Goal: Task Accomplishment & Management: Use online tool/utility

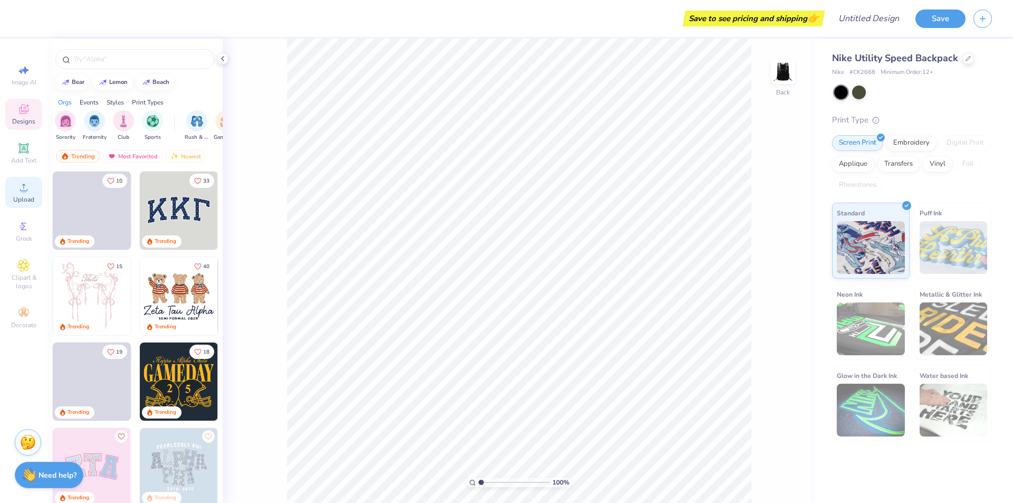
click at [18, 186] on icon at bounding box center [23, 187] width 13 height 13
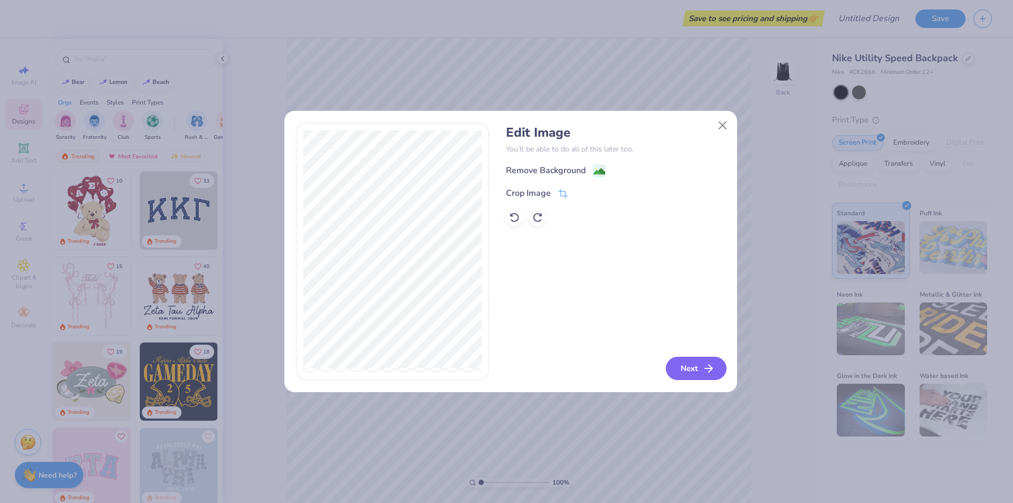
click at [705, 367] on icon "button" at bounding box center [708, 368] width 13 height 13
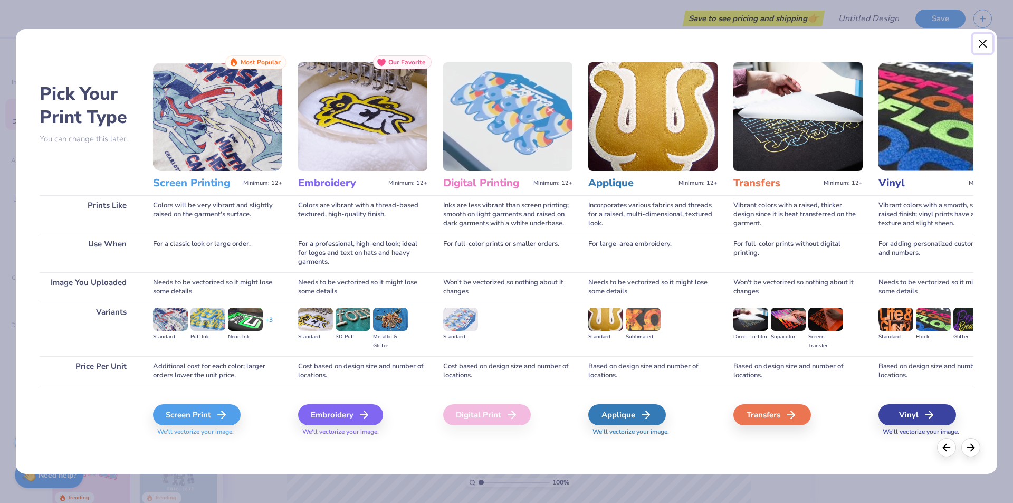
click at [981, 41] on button "Close" at bounding box center [983, 44] width 20 height 20
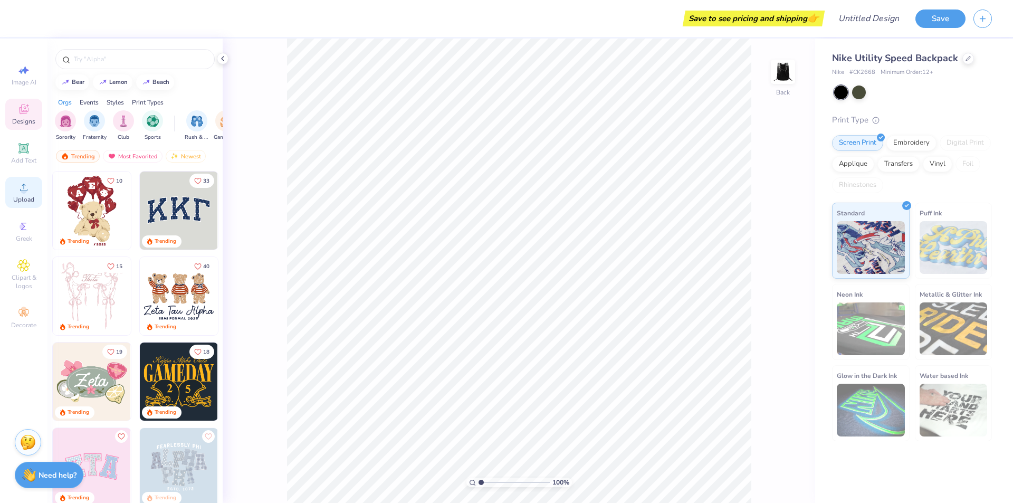
click at [30, 201] on span "Upload" at bounding box center [23, 199] width 21 height 8
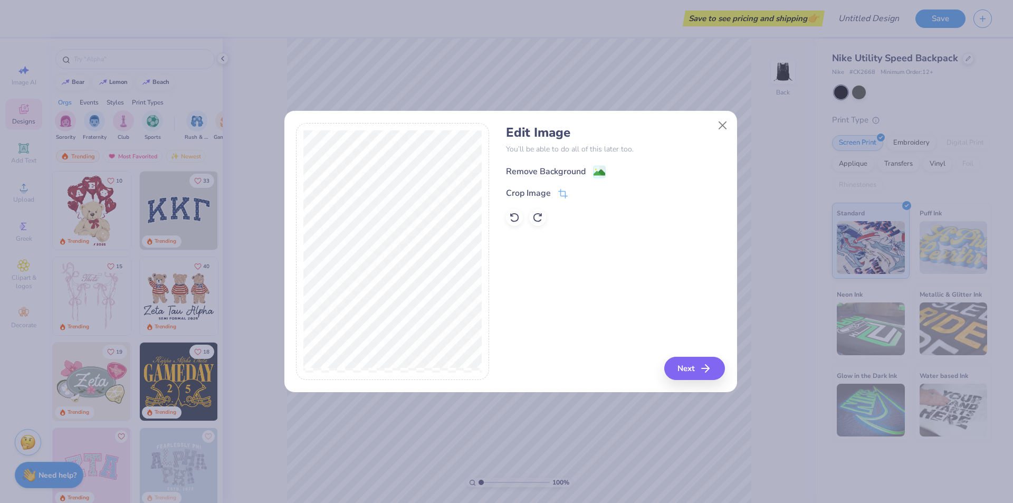
click at [599, 175] on image at bounding box center [599, 173] width 12 height 12
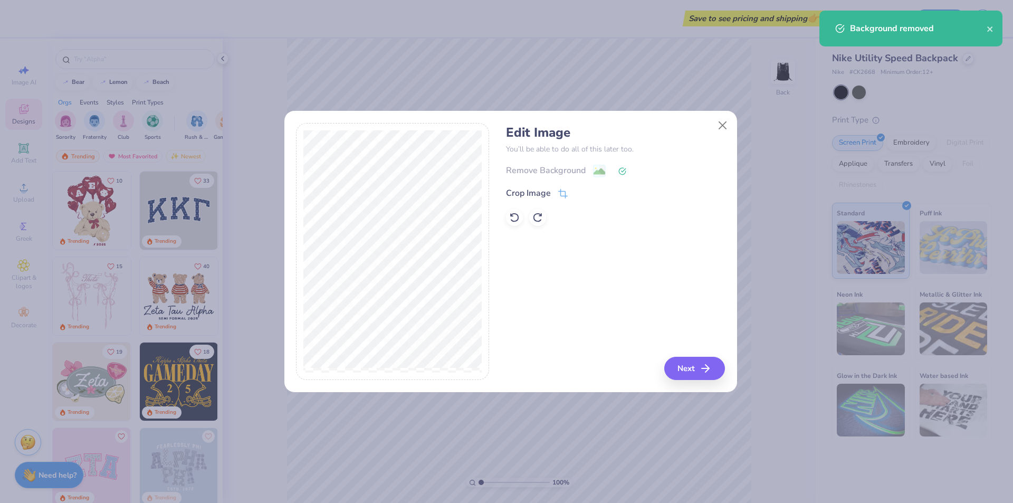
click at [556, 200] on div "Remove Background Crop Image" at bounding box center [615, 195] width 219 height 62
click at [562, 192] on icon at bounding box center [562, 194] width 9 height 9
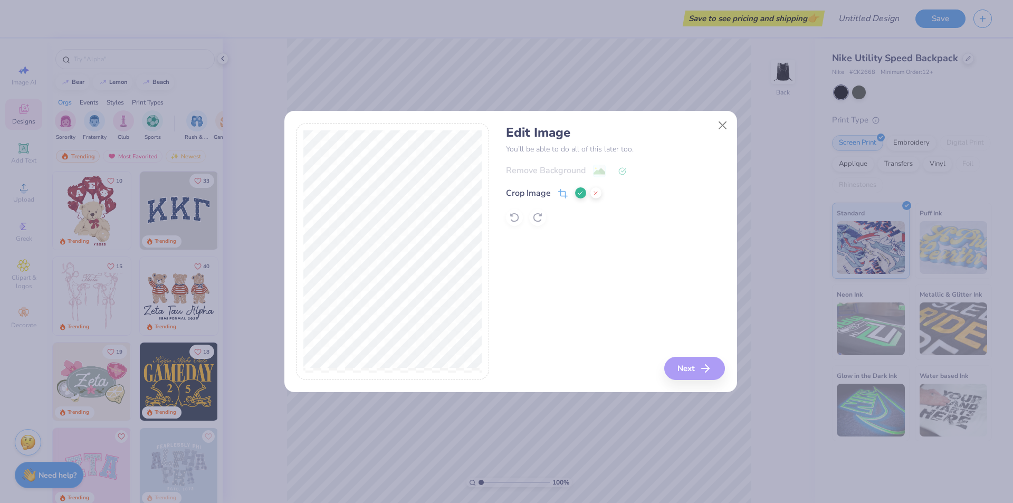
click at [693, 364] on div "Edit Image You’ll be able to do all of this later too. Remove Background Crop I…" at bounding box center [615, 251] width 219 height 257
click at [631, 289] on div "Edit Image You’ll be able to do all of this later too. Remove Background Crop I…" at bounding box center [615, 251] width 219 height 257
click at [583, 193] on icon at bounding box center [580, 193] width 6 height 6
click at [699, 373] on button "Next" at bounding box center [696, 368] width 61 height 23
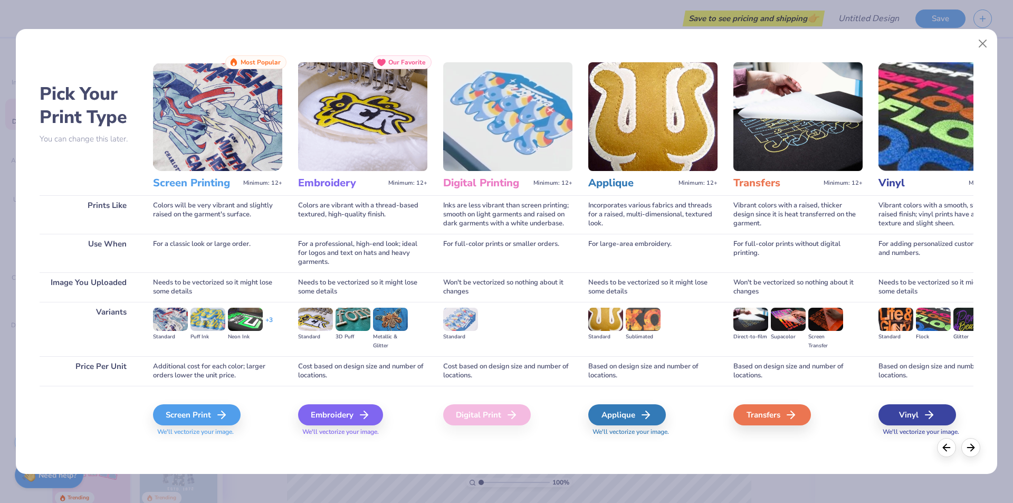
click at [981, 449] on div "Pick Your Print Type You can change this later. Prints Like Use When Image You …" at bounding box center [506, 249] width 981 height 450
click at [973, 447] on polyline at bounding box center [972, 446] width 3 height 7
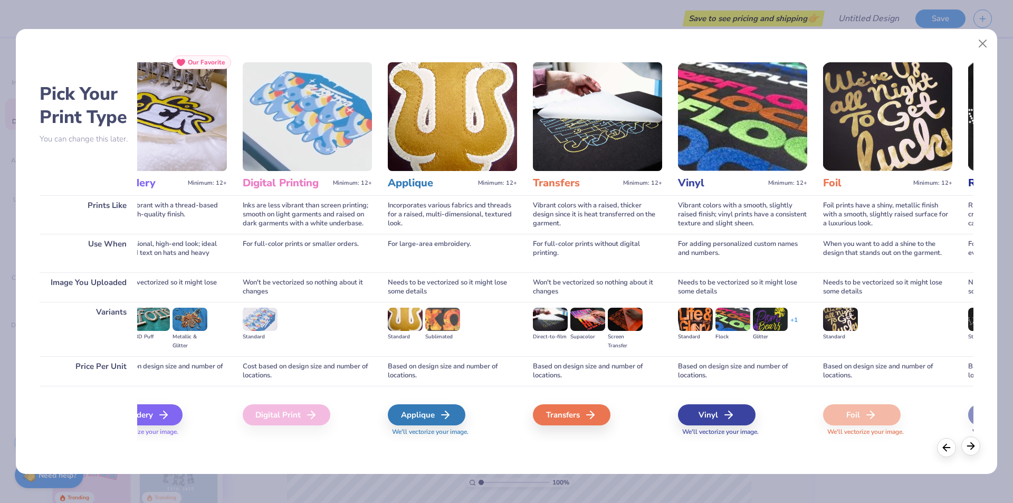
scroll to position [0, 340]
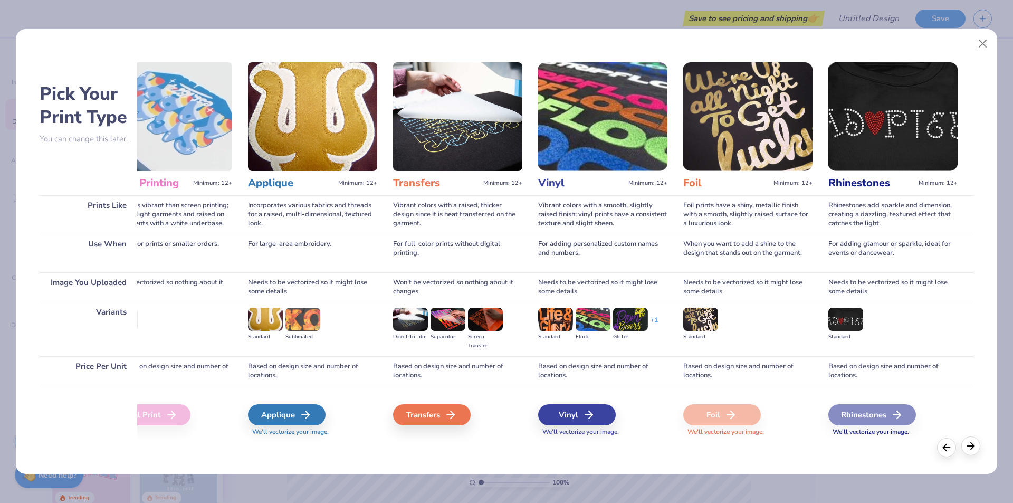
click at [977, 444] on div at bounding box center [970, 445] width 19 height 19
click at [948, 452] on div at bounding box center [946, 445] width 19 height 19
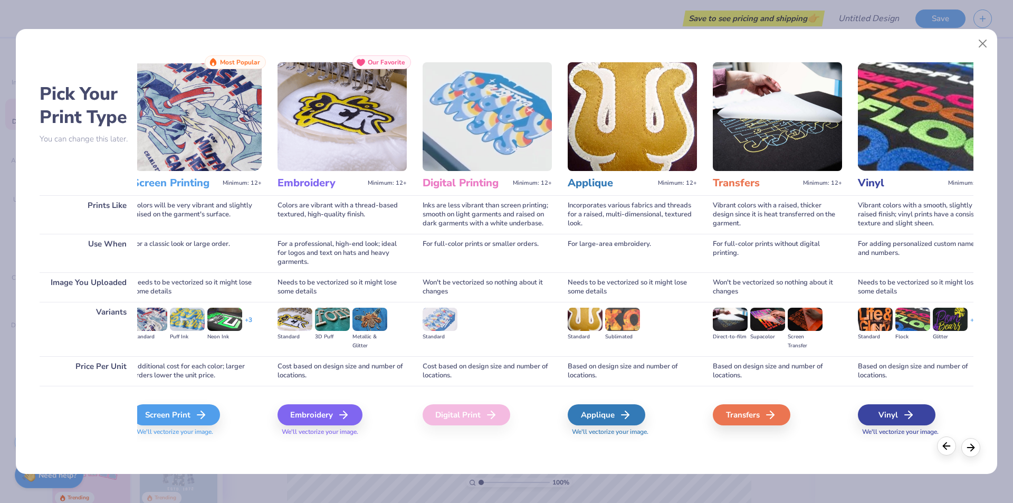
scroll to position [0, 0]
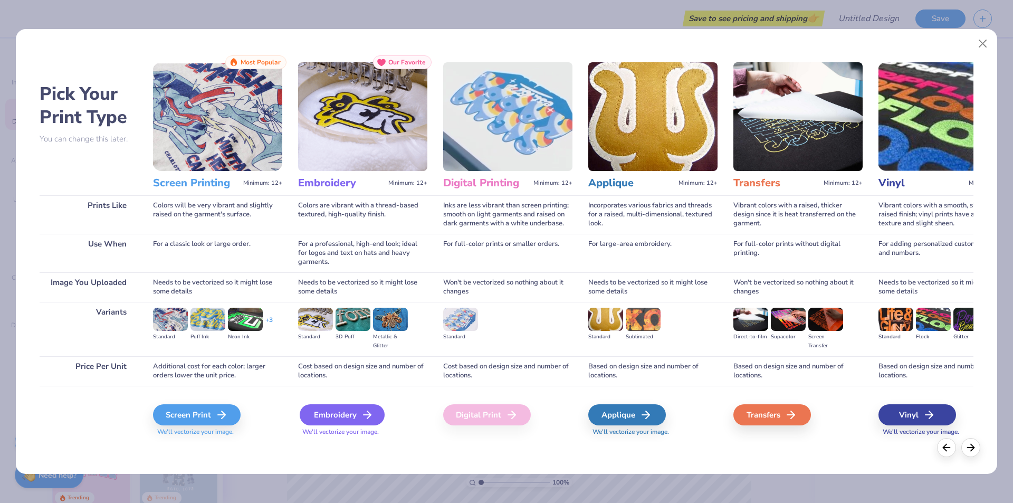
click at [343, 411] on div "Embroidery" at bounding box center [342, 414] width 85 height 21
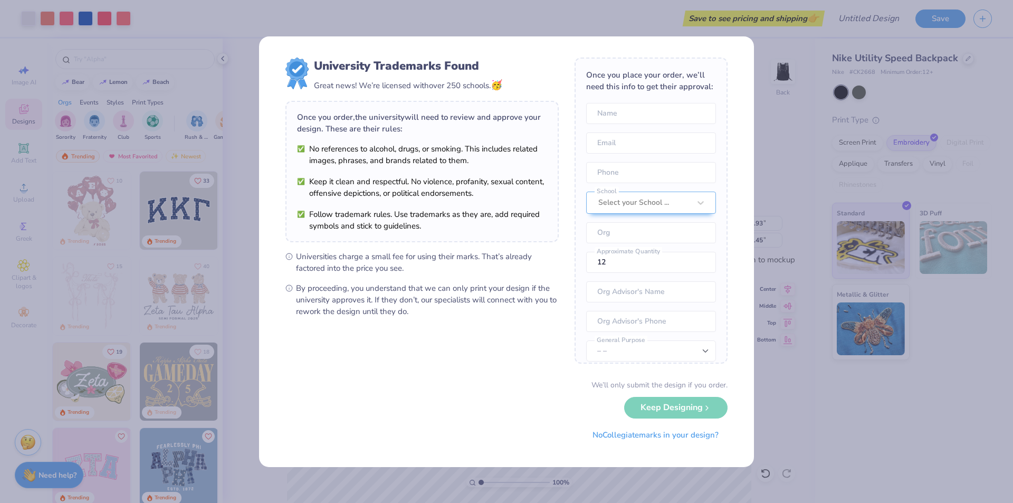
click at [743, 33] on div "University Trademarks Found Great news! We’re licensed with over 250 schools. 🥳…" at bounding box center [506, 251] width 1013 height 503
click at [748, 26] on div "University Trademarks Found Great news! We’re licensed with over 250 schools. 🥳…" at bounding box center [506, 251] width 1013 height 503
click at [684, 433] on button "No Collegiate marks in your design?" at bounding box center [655, 432] width 144 height 22
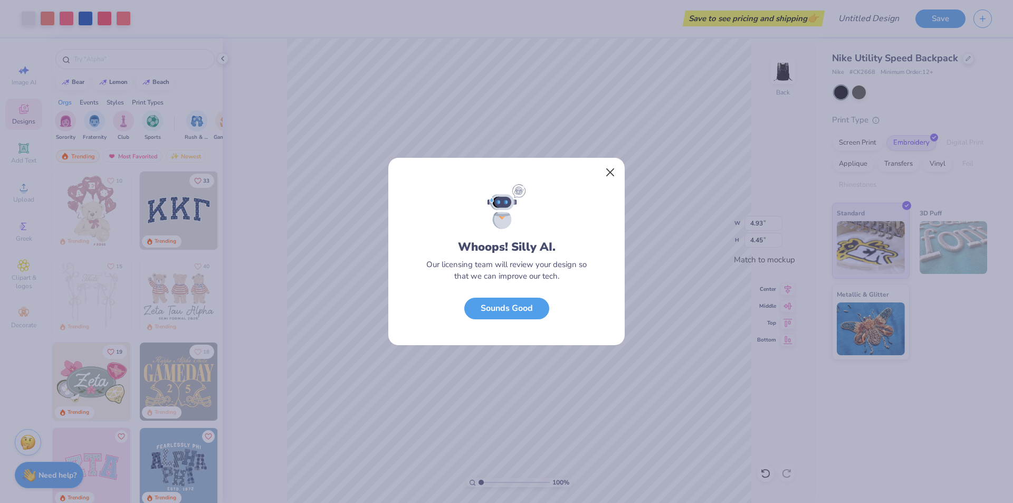
click at [598, 175] on div at bounding box center [506, 171] width 236 height 26
click at [606, 174] on button "Close" at bounding box center [610, 172] width 20 height 20
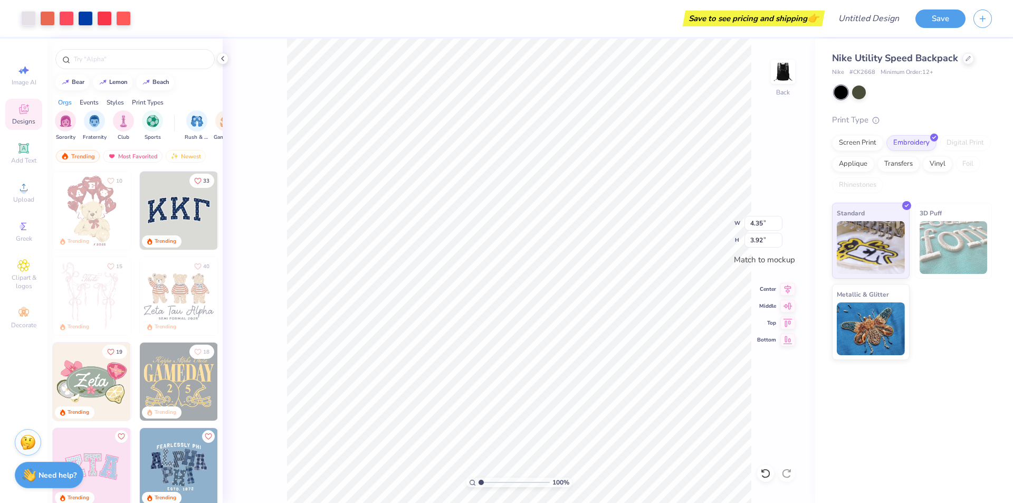
type input "4.35"
type input "3.92"
type input "0.67"
type input "1.04"
click at [22, 149] on icon at bounding box center [23, 148] width 10 height 10
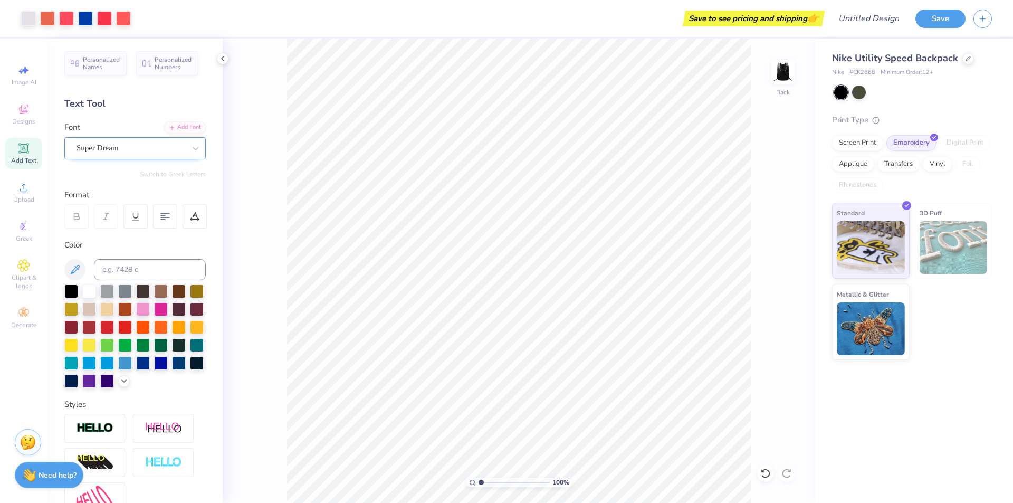
click at [132, 150] on div "Super Dream" at bounding box center [130, 148] width 111 height 16
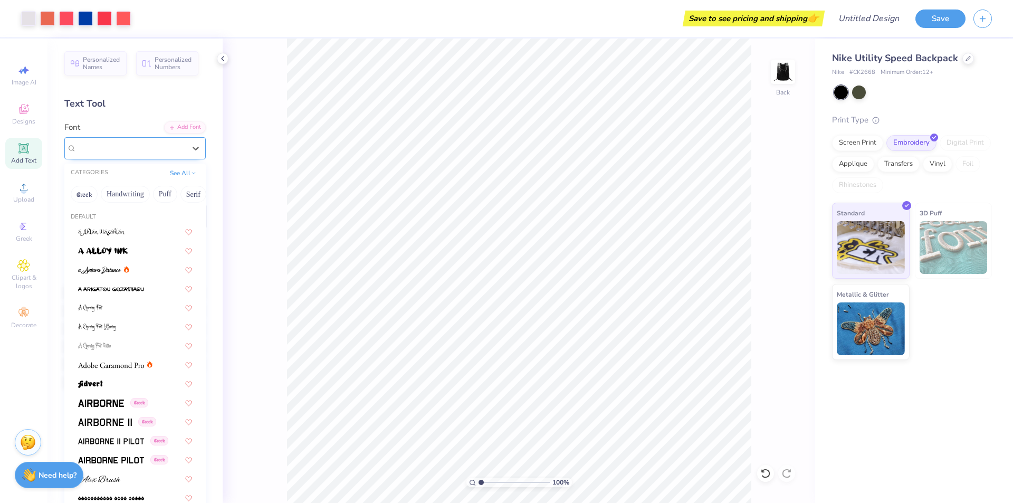
click at [143, 146] on div "Super Dream" at bounding box center [130, 148] width 109 height 12
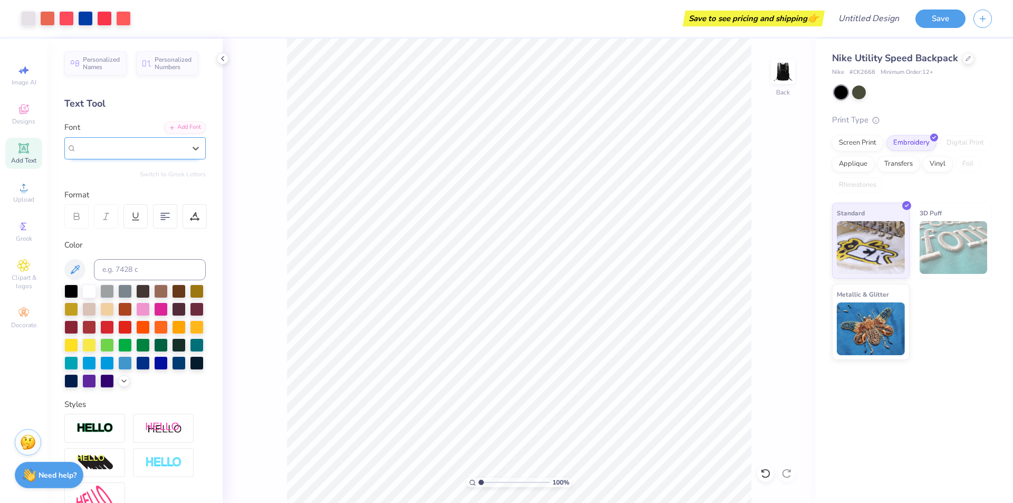
click at [93, 140] on div "Super Dream" at bounding box center [130, 148] width 111 height 16
click at [142, 226] on div "Varsity Team" at bounding box center [135, 231] width 114 height 11
type input "Var"
click at [30, 148] on icon at bounding box center [23, 148] width 13 height 13
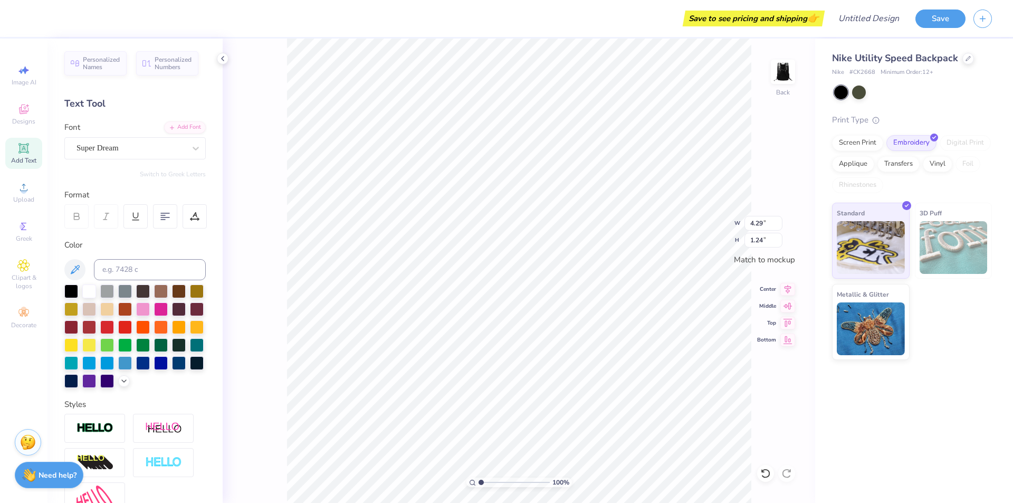
type input "4.29"
type input "1.24"
type textarea "T"
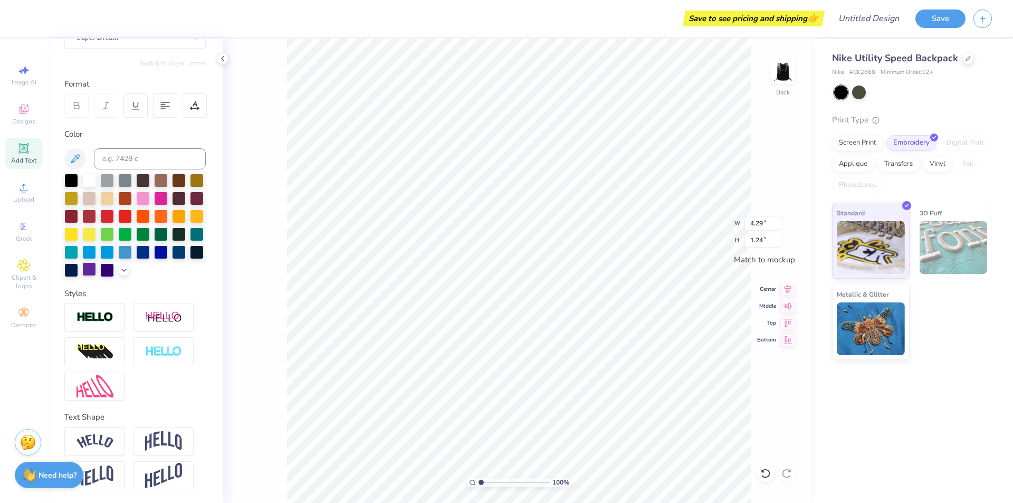
scroll to position [0, 0]
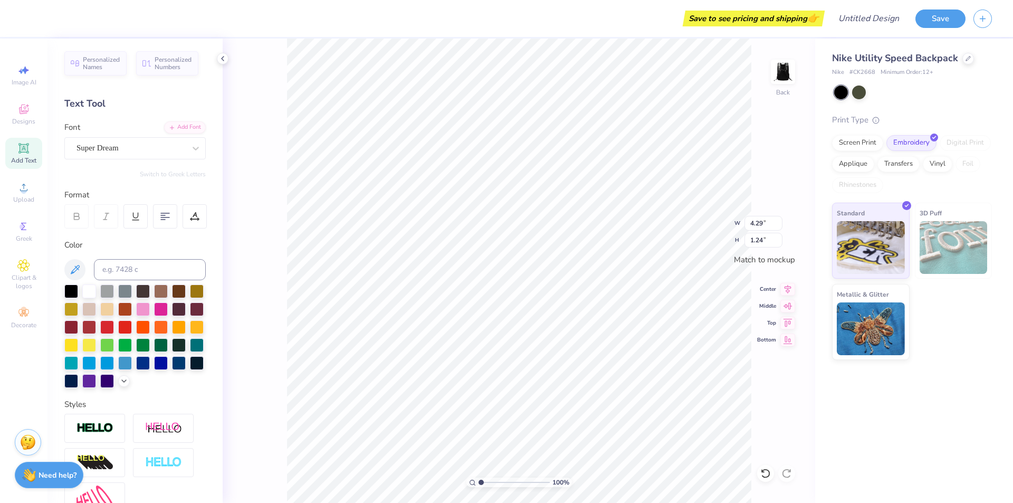
type textarea "[PERSON_NAME][GEOGRAPHIC_DATA]"
type input "9.44"
type input "2.77"
click at [763, 218] on input "9.44" at bounding box center [763, 223] width 38 height 15
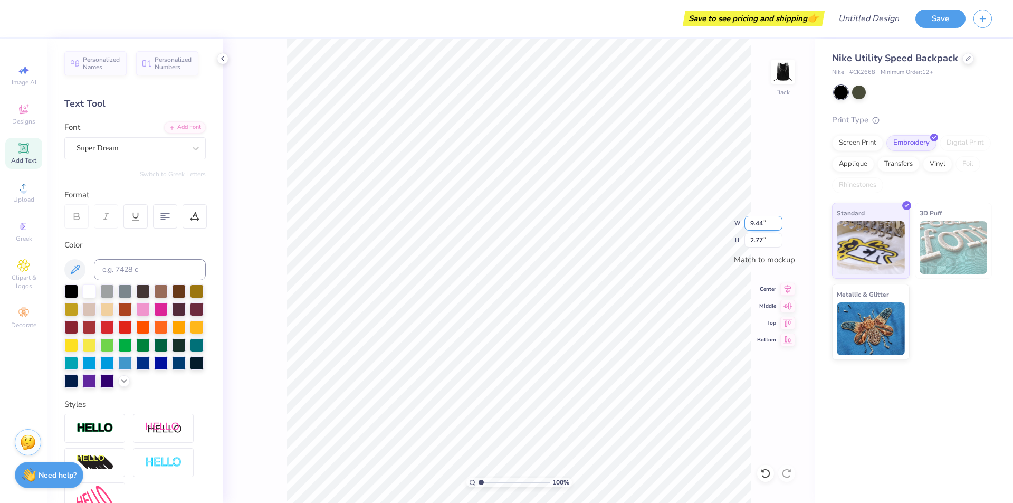
click at [760, 224] on input "9.44" at bounding box center [763, 223] width 38 height 15
type input "9.00"
type input "2.64"
click at [766, 218] on input "9.00" at bounding box center [763, 223] width 38 height 15
type input "9"
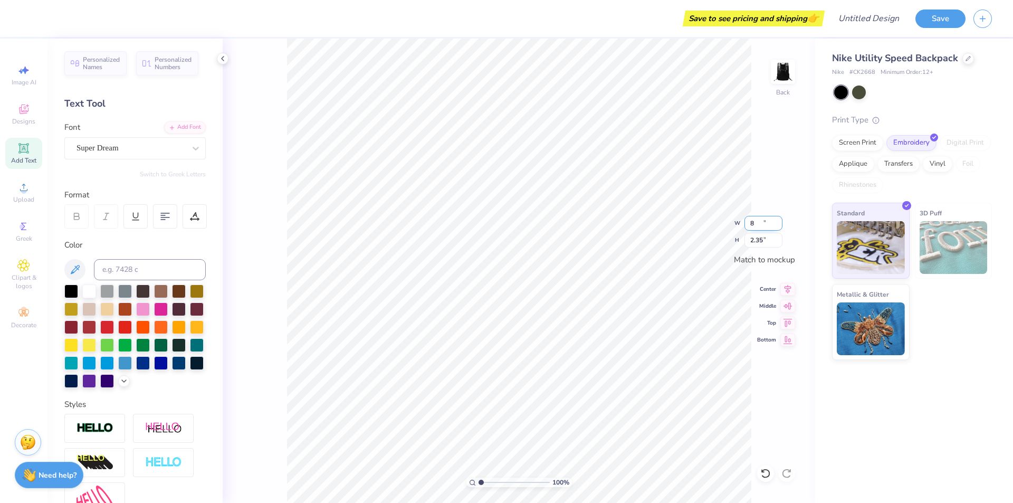
type input "8.00"
type input "2.35"
click at [126, 141] on div at bounding box center [130, 148] width 109 height 14
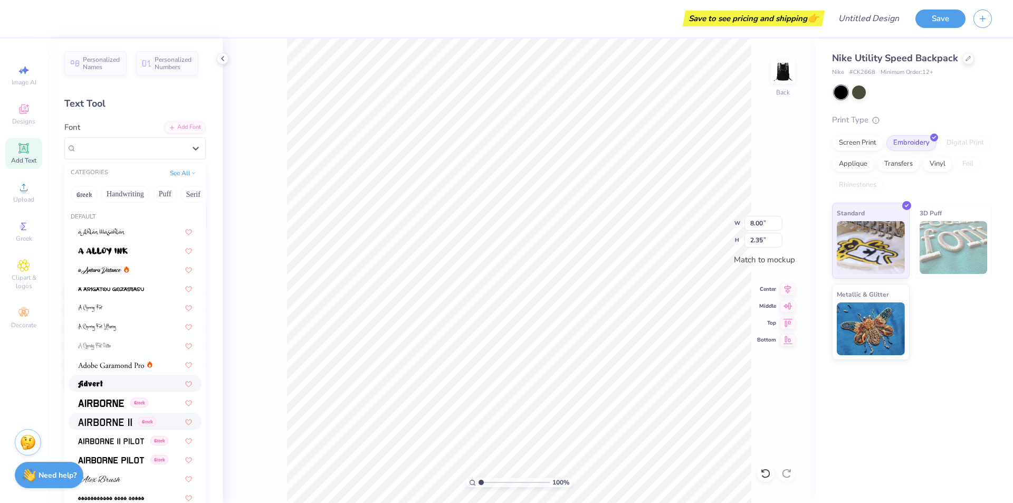
scroll to position [53, 0]
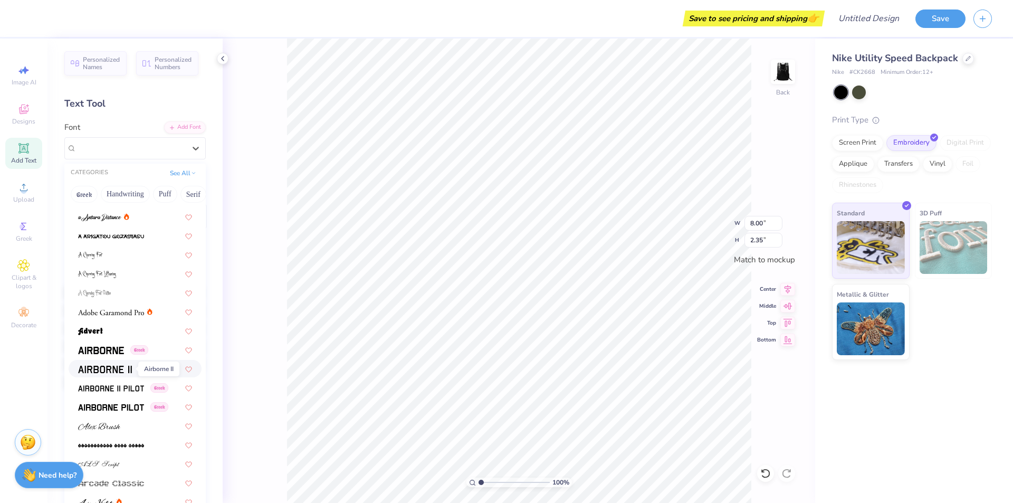
click at [112, 364] on span at bounding box center [105, 368] width 54 height 11
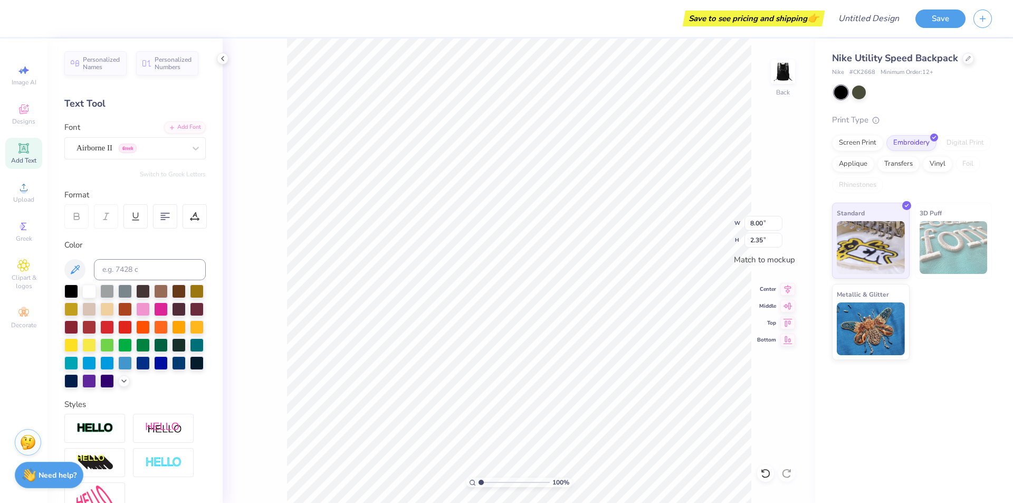
scroll to position [9, 3]
click at [147, 145] on div "Airborne II Greek" at bounding box center [130, 148] width 111 height 16
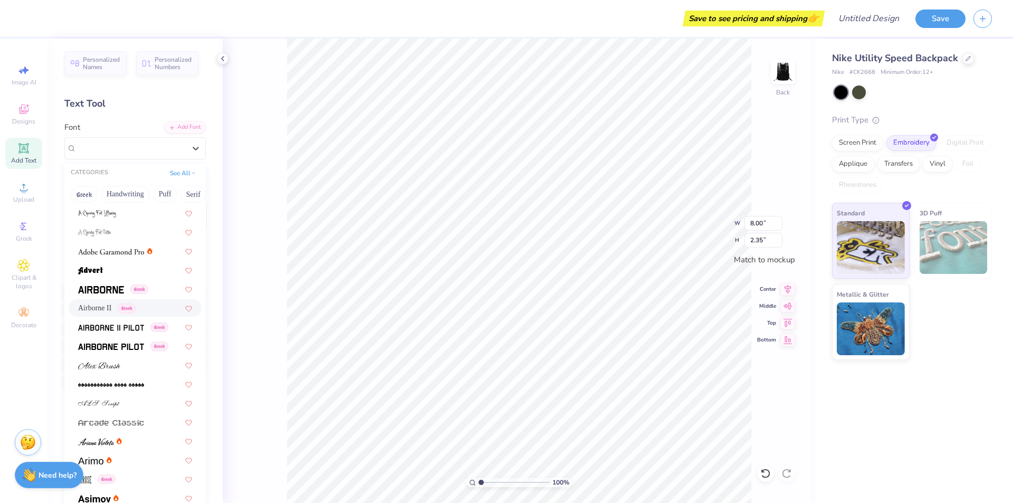
scroll to position [105, 0]
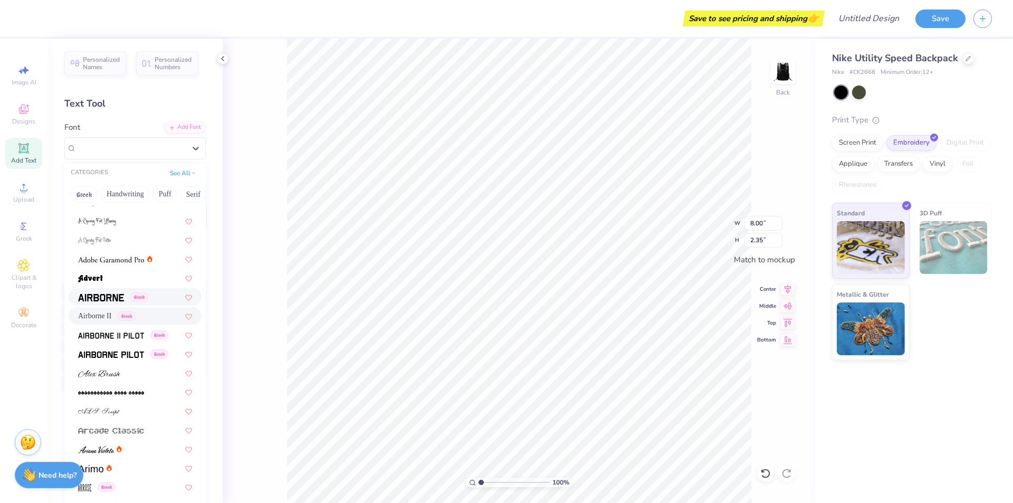
click at [108, 296] on img at bounding box center [101, 297] width 46 height 7
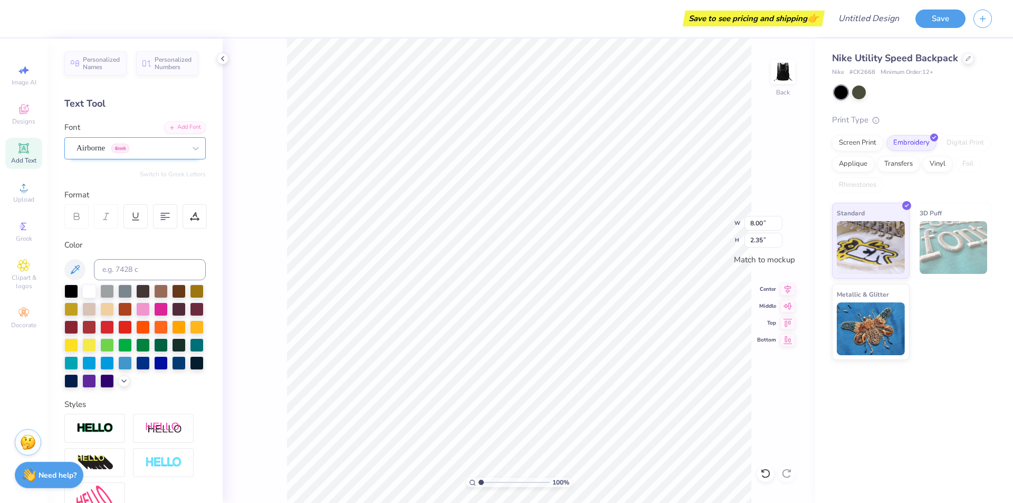
click at [123, 153] on div "Airborne Greek" at bounding box center [130, 148] width 111 height 16
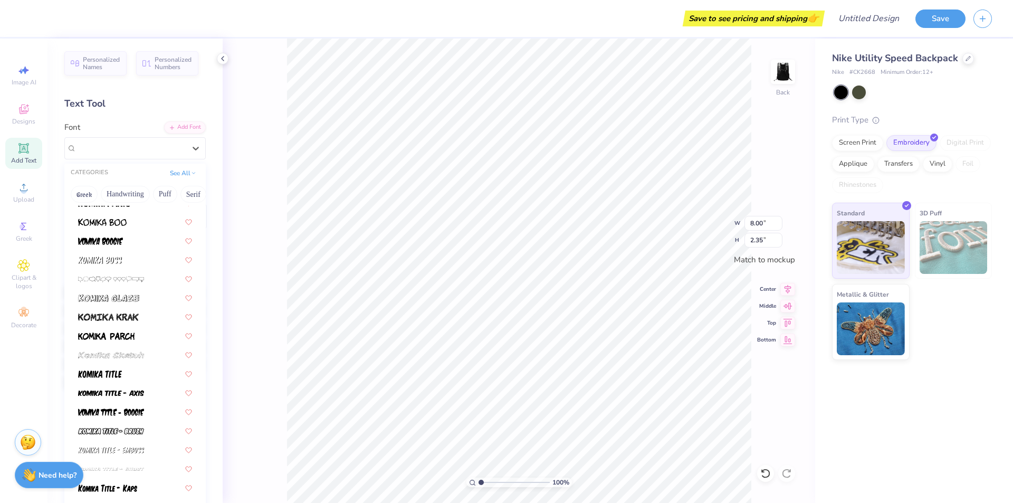
scroll to position [3112, 0]
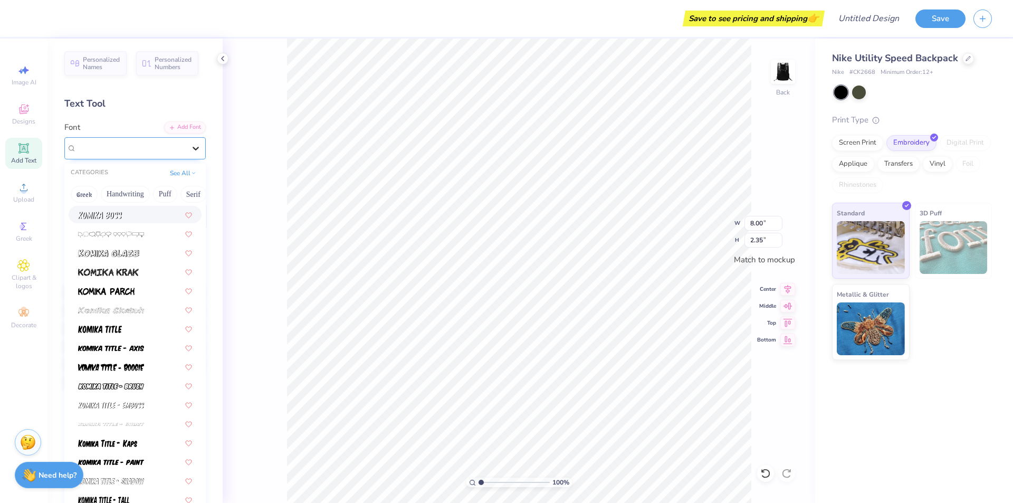
click at [192, 141] on div at bounding box center [195, 148] width 19 height 19
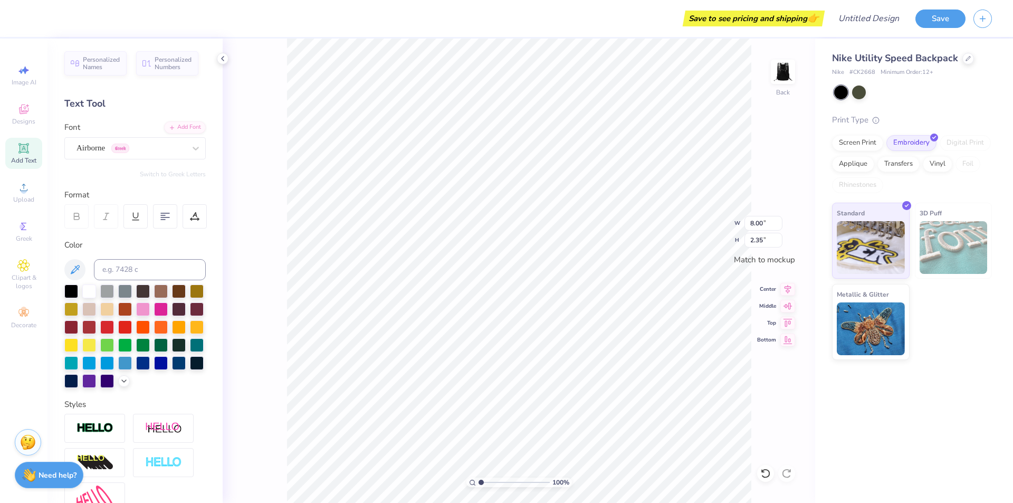
click at [76, 217] on icon at bounding box center [76, 216] width 9 height 9
click at [78, 218] on icon at bounding box center [76, 216] width 9 height 9
click at [142, 160] on div "Personalized Names Personalized Numbers Text Tool Add Font Font Airborne Greek …" at bounding box center [134, 271] width 175 height 464
click at [150, 154] on div at bounding box center [130, 148] width 109 height 14
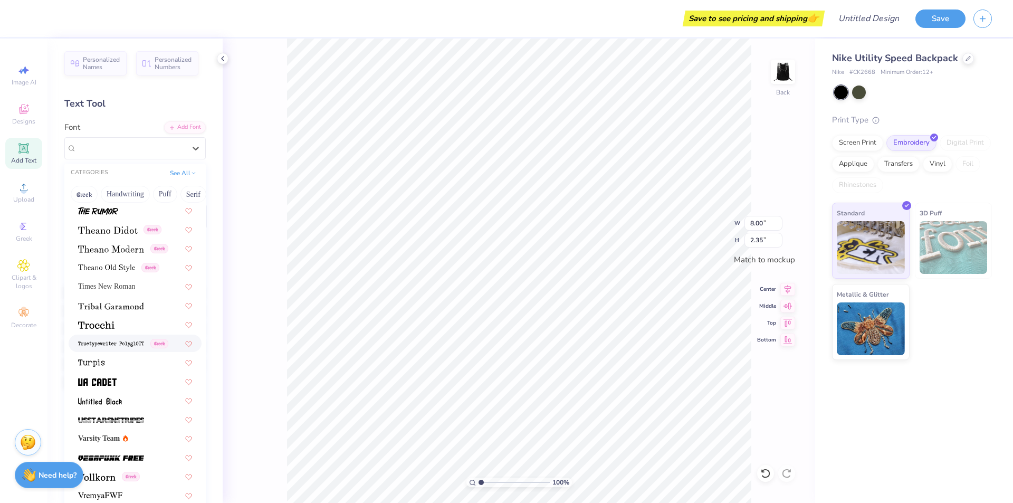
scroll to position [5538, 0]
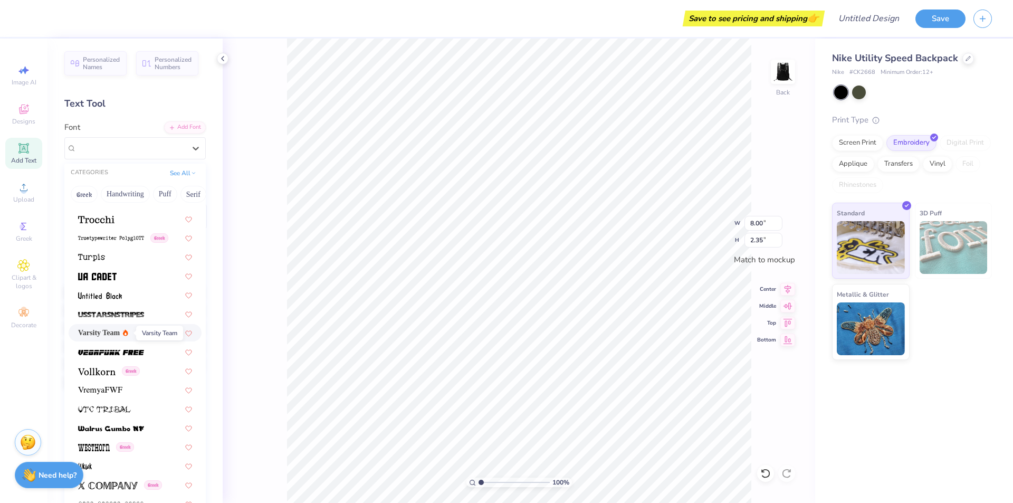
click at [114, 334] on span "Varsity Team" at bounding box center [99, 332] width 42 height 11
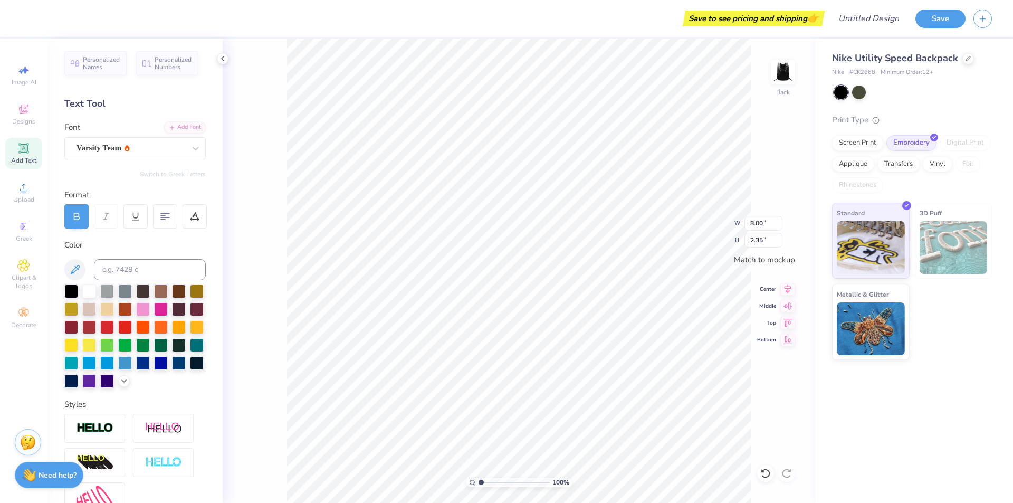
click at [88, 220] on div at bounding box center [76, 216] width 24 height 24
click at [132, 325] on div at bounding box center [125, 326] width 14 height 14
click at [132, 321] on div at bounding box center [125, 326] width 14 height 14
click at [150, 324] on div at bounding box center [143, 326] width 14 height 14
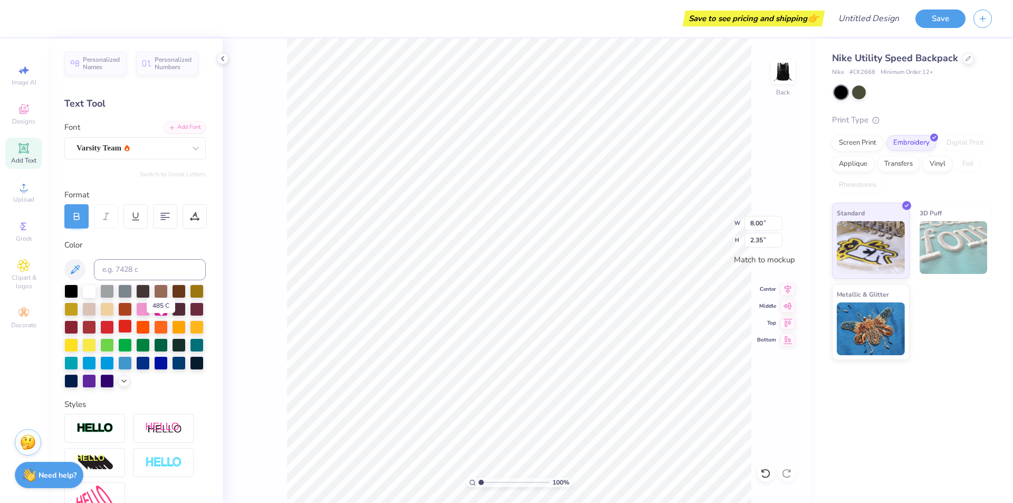
click at [132, 319] on div at bounding box center [125, 326] width 14 height 14
click at [137, 214] on icon at bounding box center [135, 216] width 9 height 9
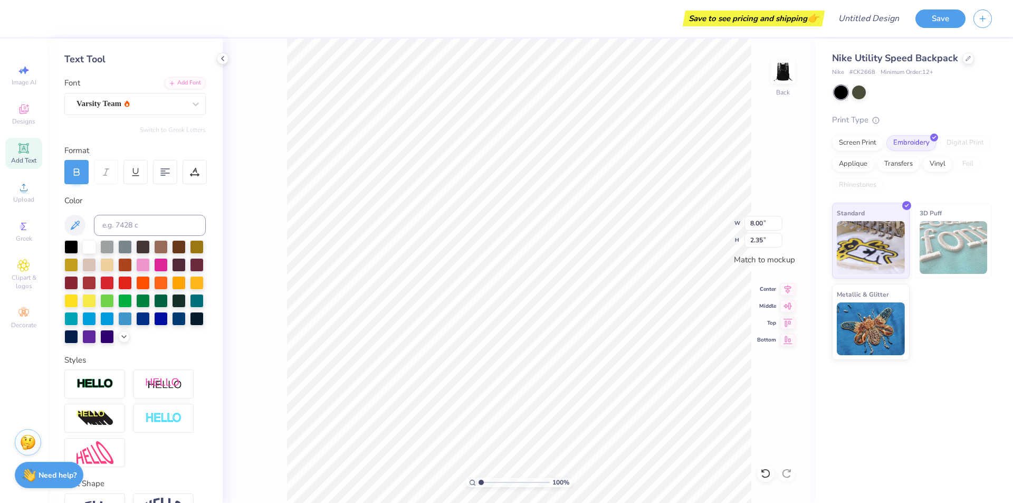
scroll to position [0, 0]
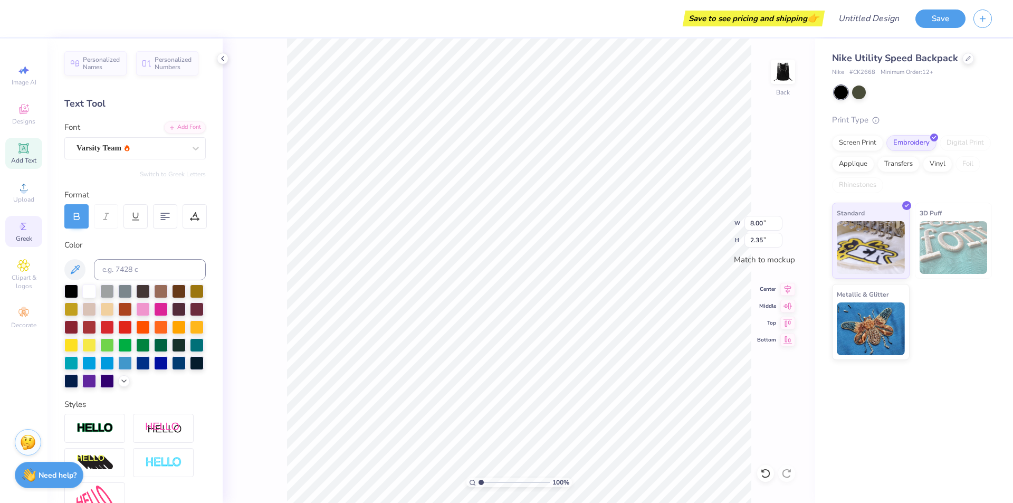
drag, startPoint x: 233, startPoint y: 216, endPoint x: 41, endPoint y: 222, distance: 192.6
click at [234, 216] on div "100 % Back W 8.00 8.00 " H 2.35 2.35 " Match to mockup Center Middle Top Bottom" at bounding box center [519, 271] width 592 height 464
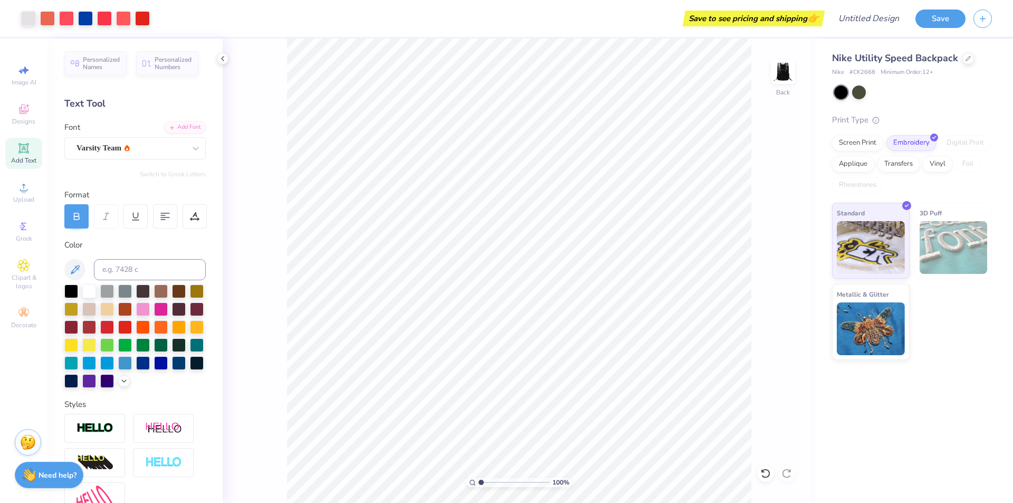
click at [150, 252] on div "Color" at bounding box center [134, 313] width 141 height 149
click at [151, 247] on div "Color" at bounding box center [134, 245] width 141 height 12
click at [786, 284] on icon at bounding box center [787, 287] width 15 height 13
click at [80, 270] on icon at bounding box center [75, 269] width 13 height 13
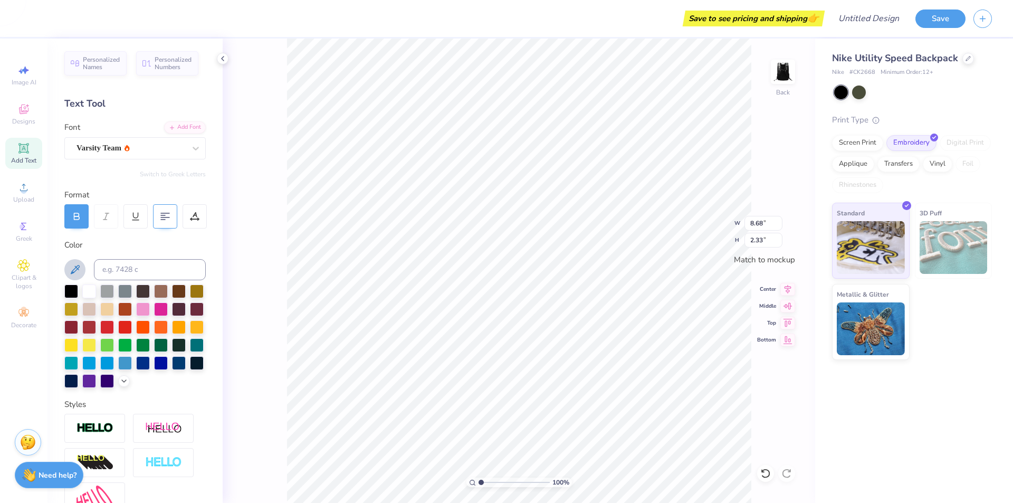
click at [167, 216] on icon at bounding box center [164, 216] width 9 height 9
click at [188, 214] on div at bounding box center [195, 216] width 24 height 24
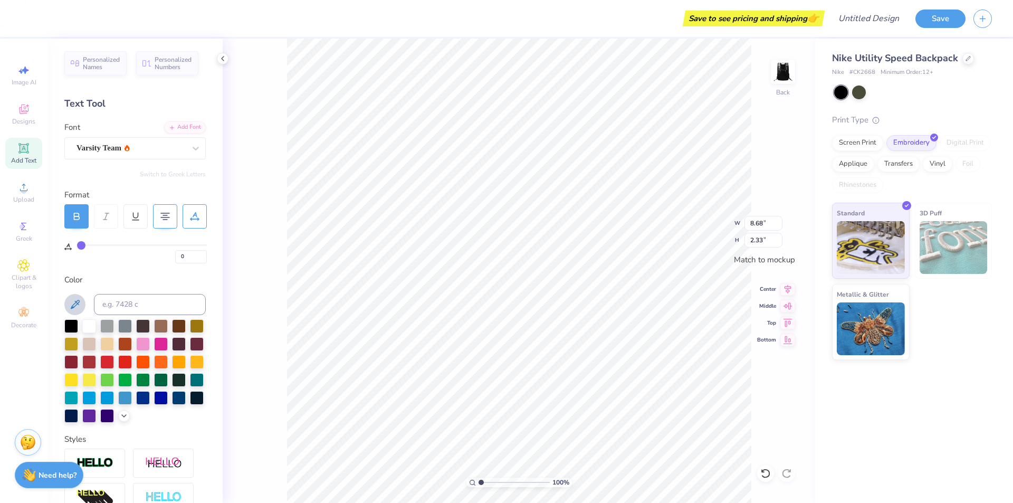
type input "3"
type input "4"
type input "6"
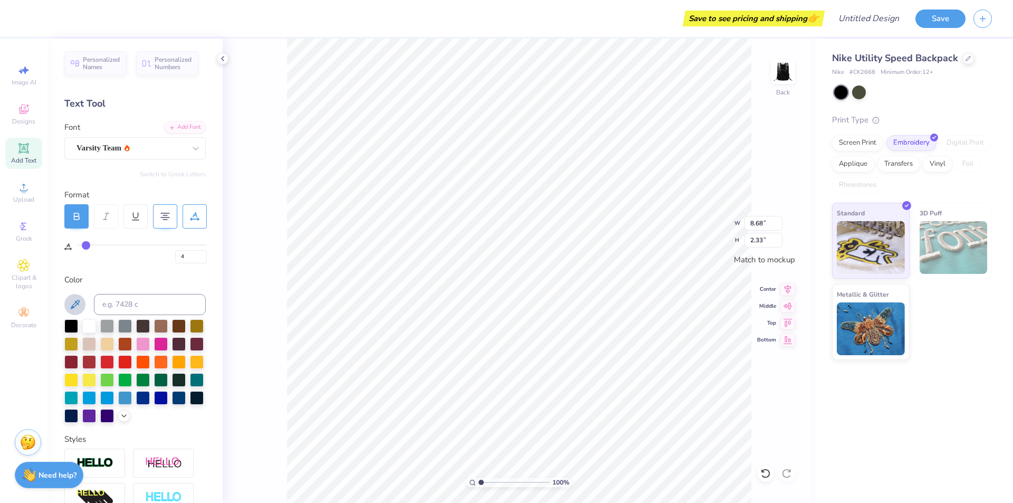
type input "6"
type input "7"
type input "12"
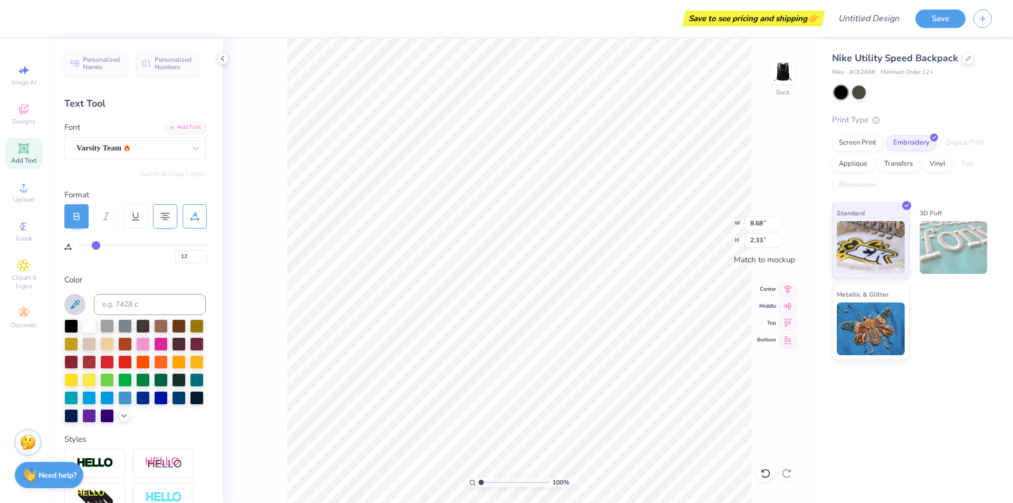
type input "13"
type input "15"
type input "16"
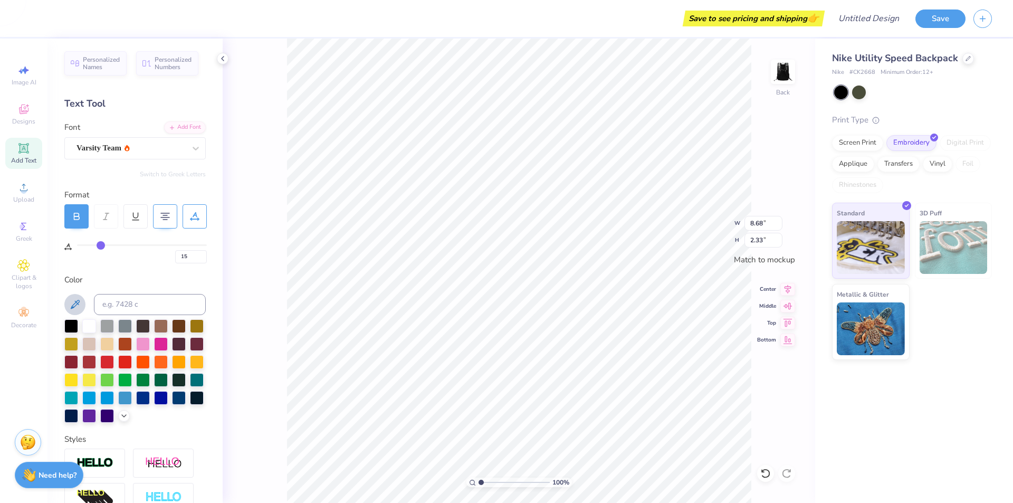
type input "16"
type input "18"
type input "20"
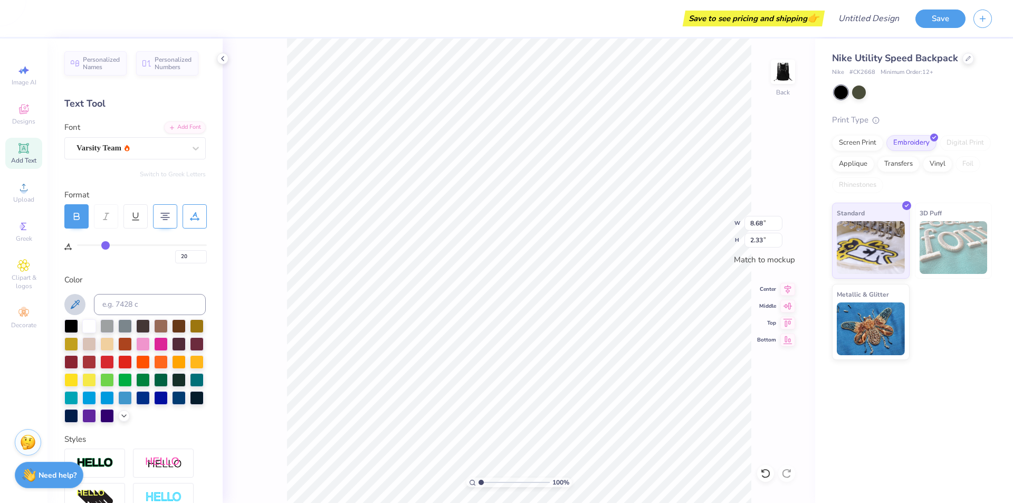
type input "21"
type input "30"
type input "32"
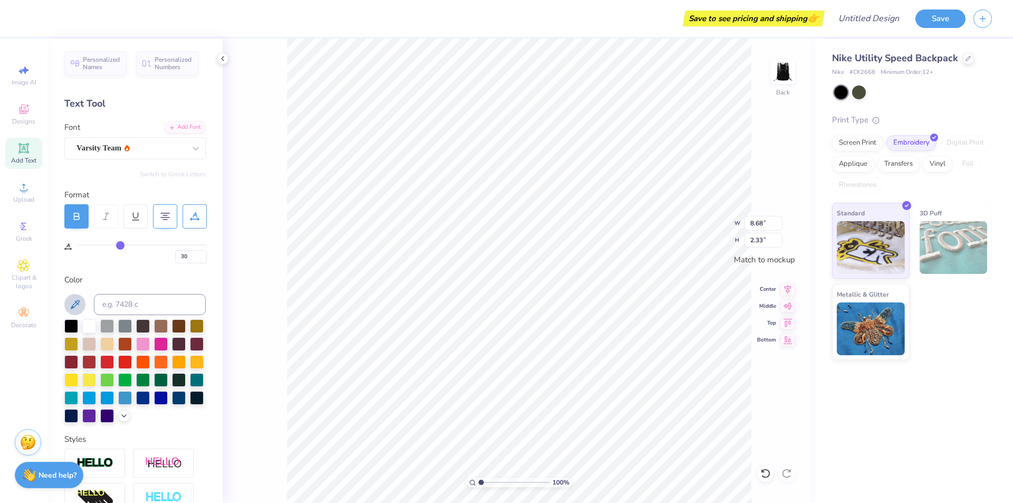
type input "32"
type input "34"
type input "36"
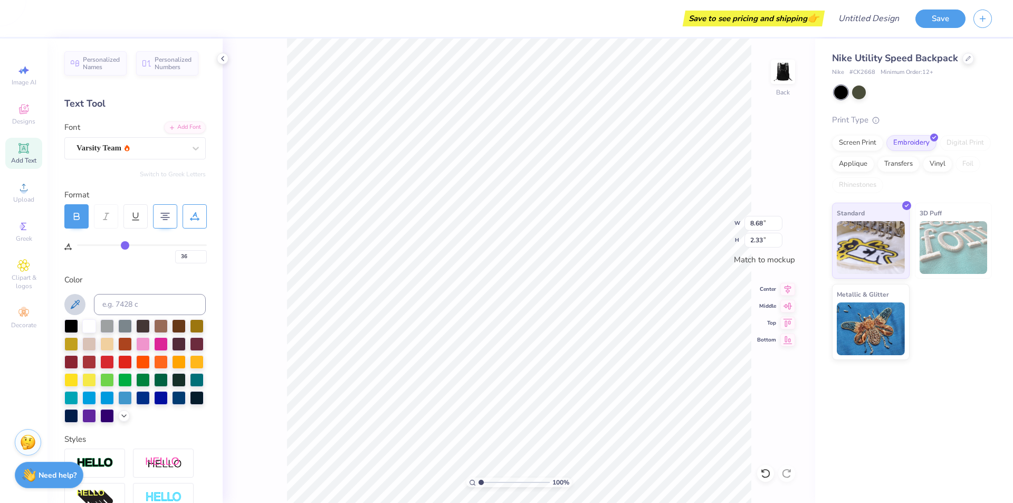
type input "38"
type input "41"
type input "44"
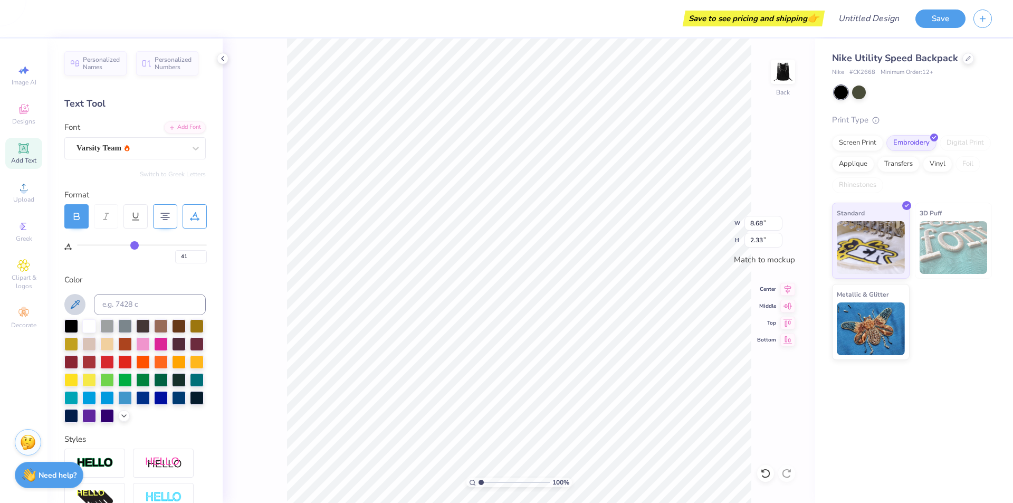
type input "44"
type input "49"
type input "54"
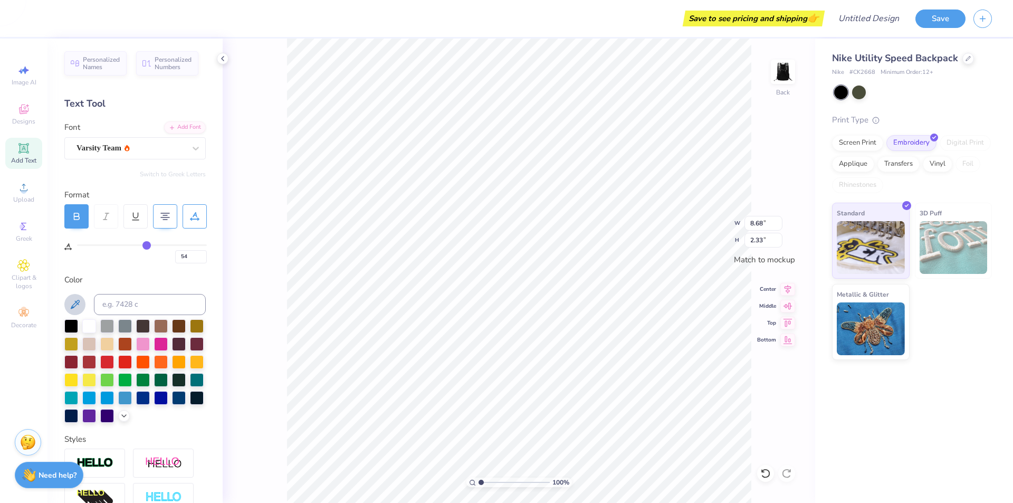
type input "57"
type input "58"
drag, startPoint x: 84, startPoint y: 244, endPoint x: 152, endPoint y: 244, distance: 68.0
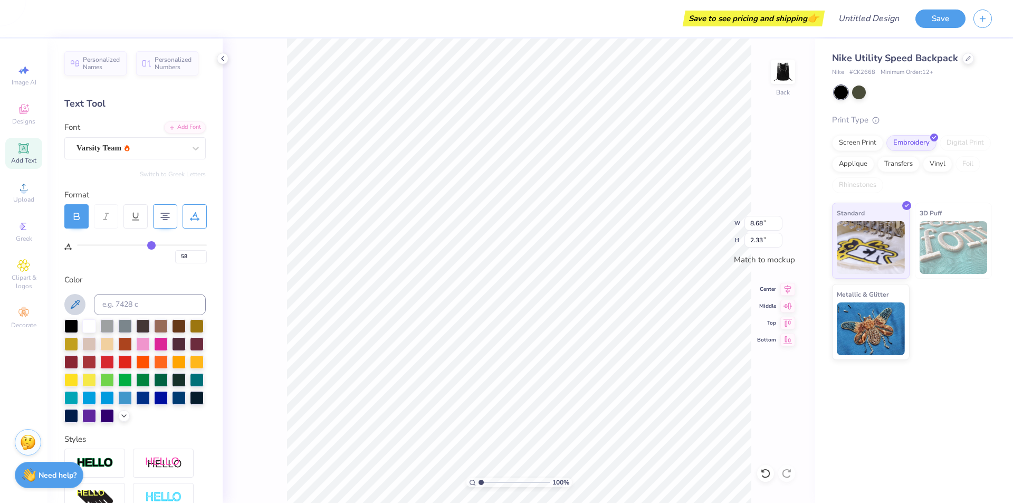
click at [152, 244] on input "range" at bounding box center [142, 245] width 130 height 2
type input "52"
type input "55"
type input "9.44"
type input "1.31"
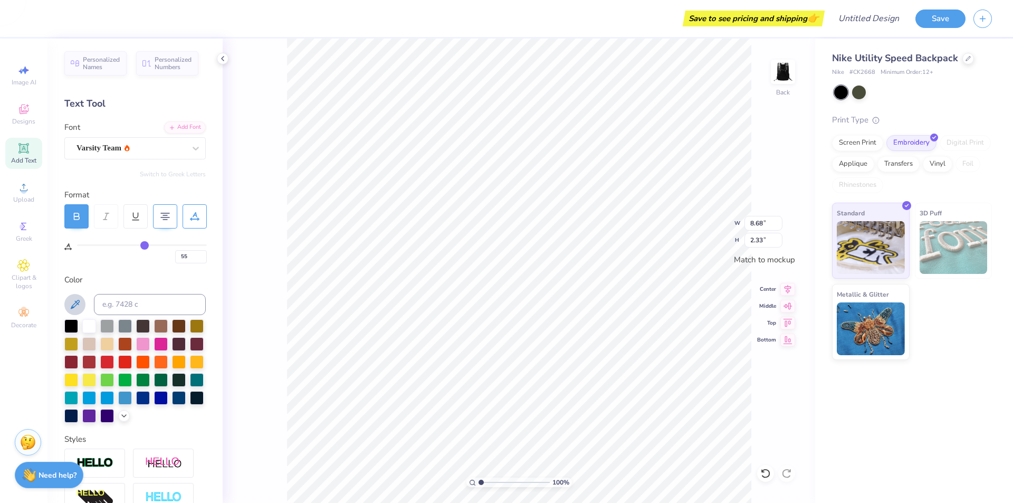
type input "45"
type input "40"
type input "36"
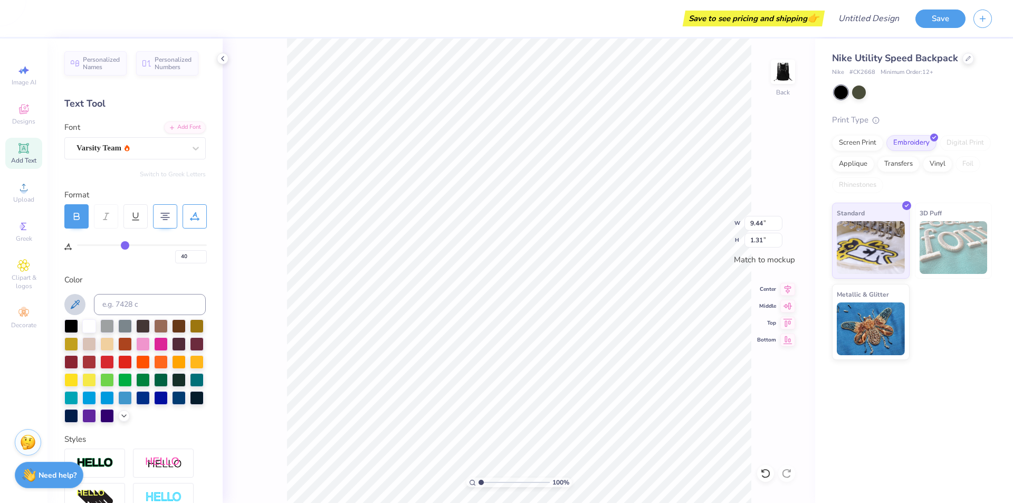
type input "36"
type input "32"
type input "30"
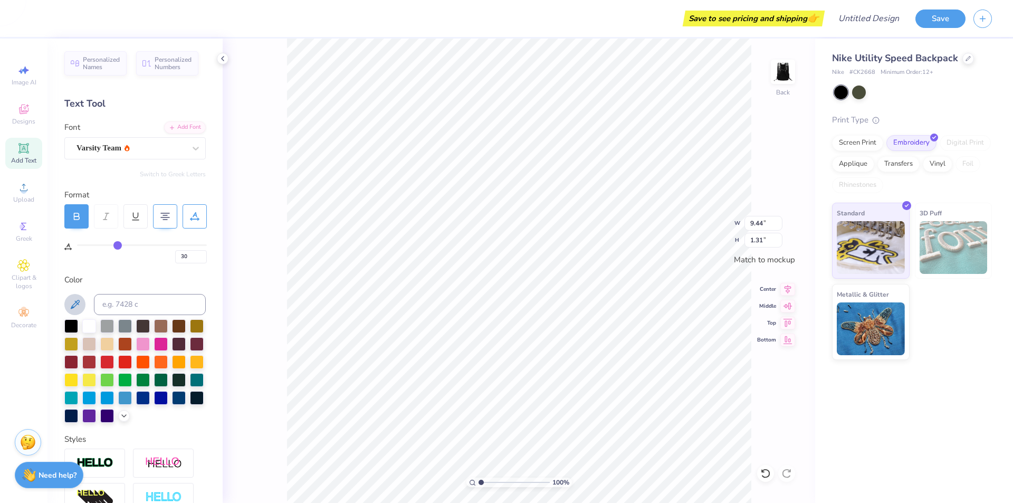
type input "28"
type input "27"
type input "23"
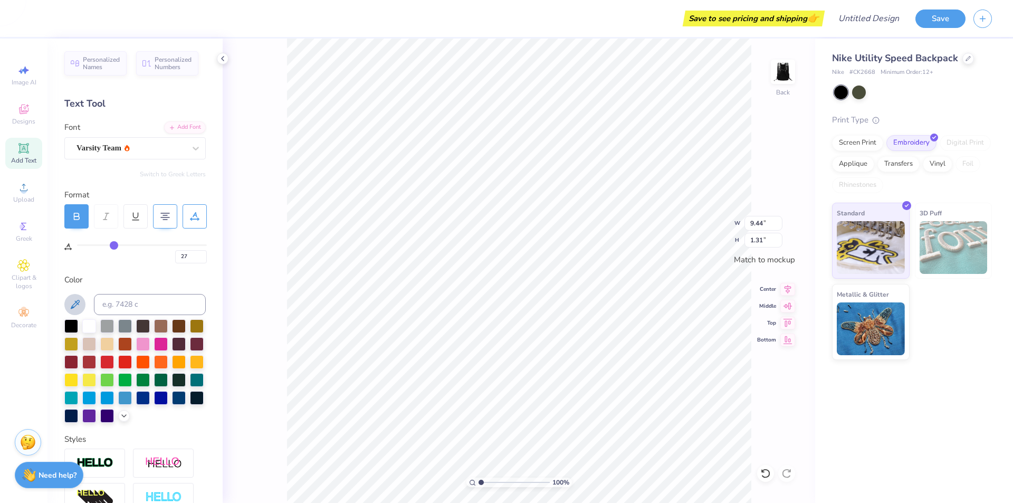
type input "23"
type input "17"
type input "10"
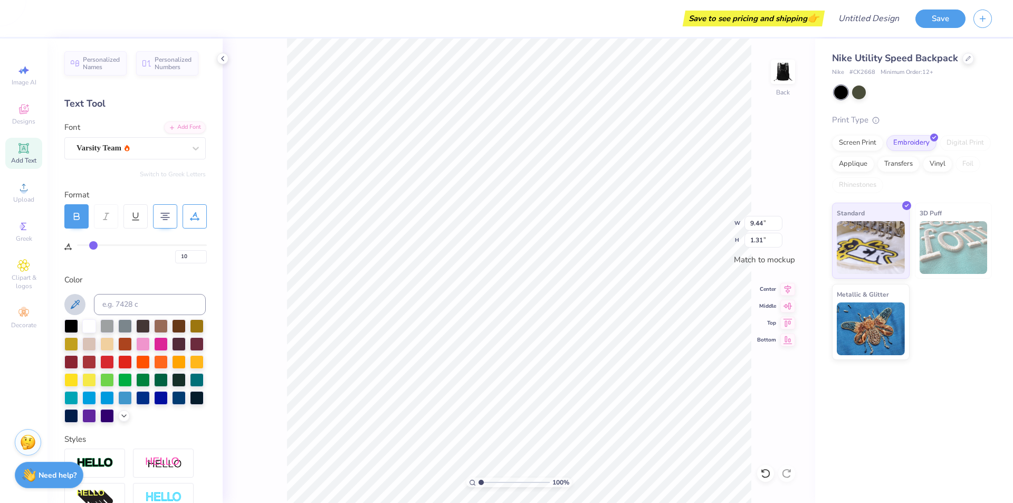
type input "6"
type input "1"
type input "0"
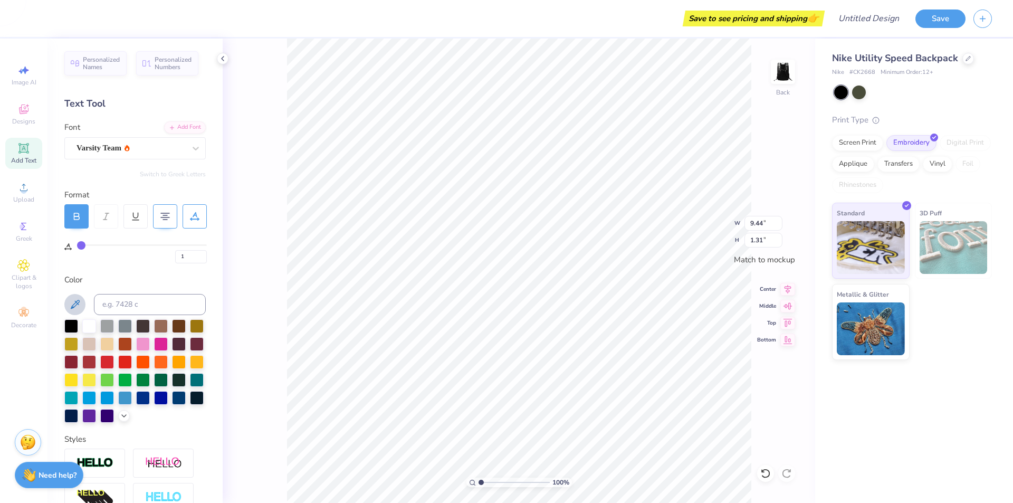
type input "0"
drag, startPoint x: 148, startPoint y: 245, endPoint x: 45, endPoint y: 257, distance: 104.0
type input "0"
click at [77, 246] on input "range" at bounding box center [142, 245] width 130 height 2
type input "8.69"
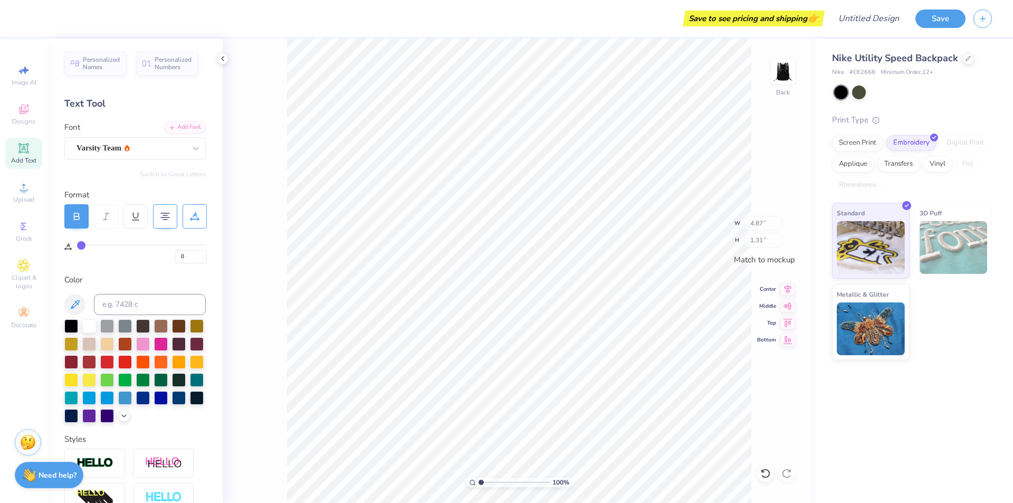
type input "2.32"
type input "9.44"
type input "1.31"
type input "58"
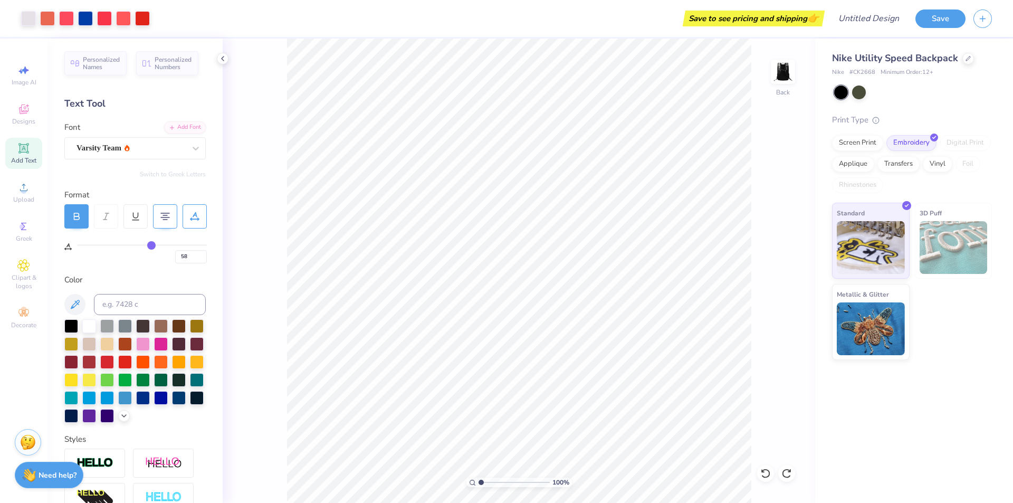
type input "59"
type input "57"
type input "55"
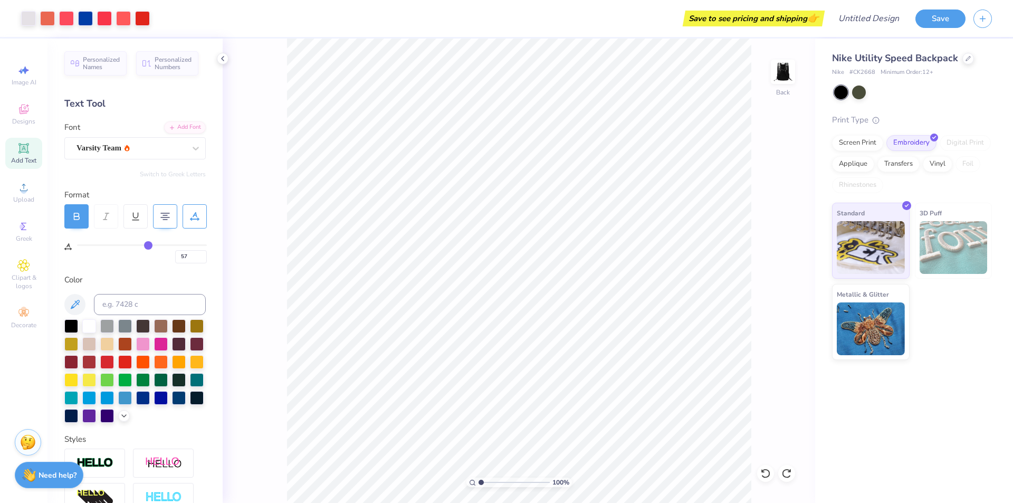
type input "55"
type input "52"
type input "47"
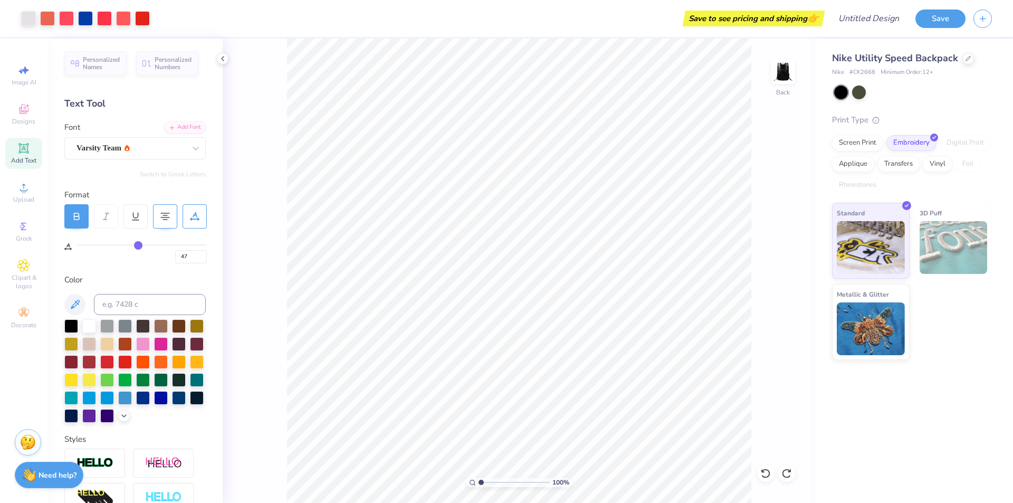
type input "33"
type input "31"
type input "27"
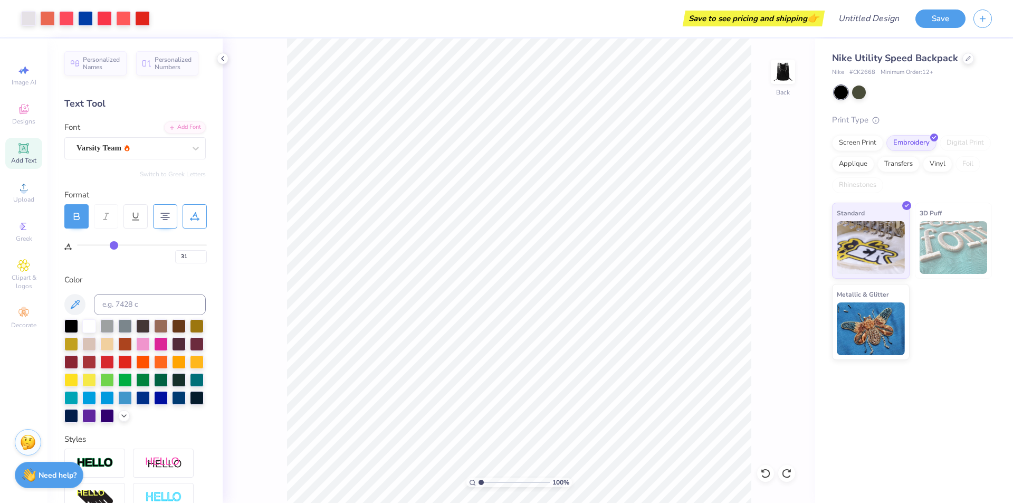
type input "27"
type input "23"
type input "19"
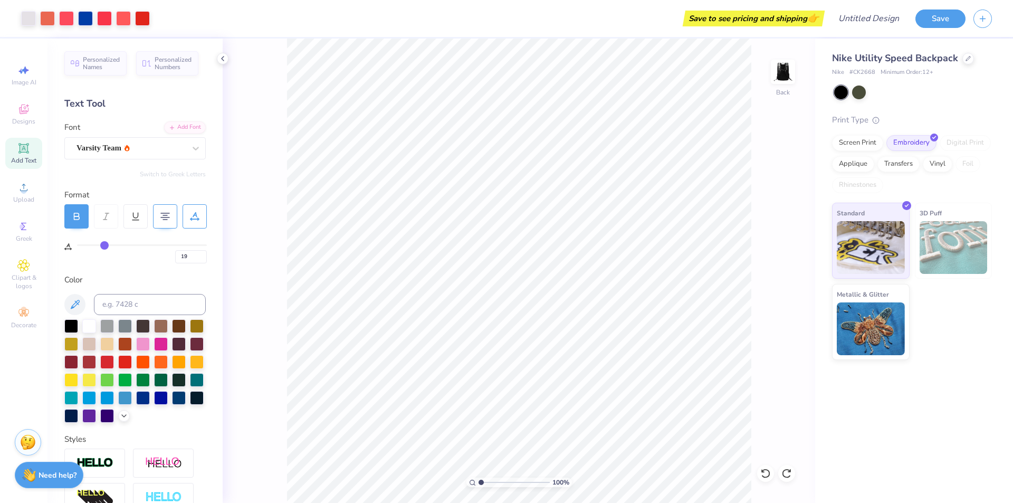
type input "14"
type input "10"
type input "4"
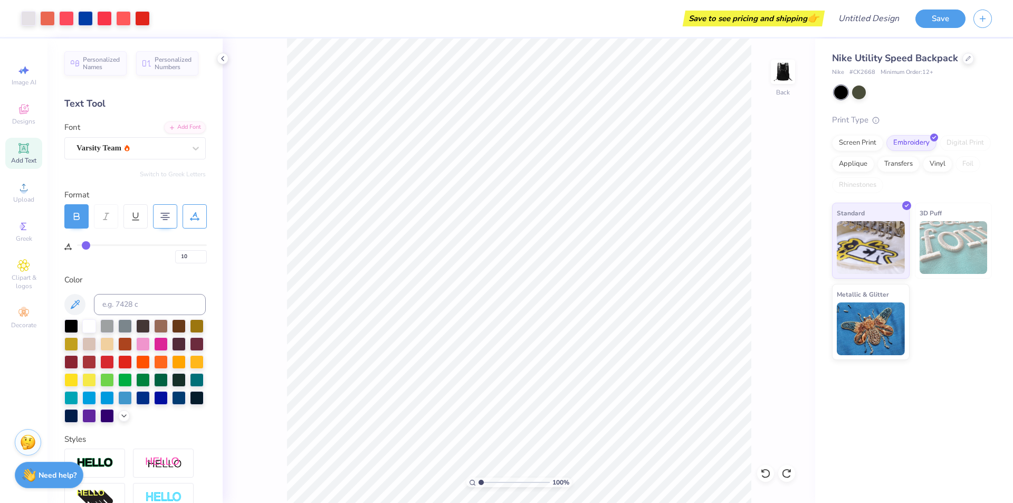
type input "4"
type input "0"
drag, startPoint x: 153, startPoint y: 244, endPoint x: 63, endPoint y: 251, distance: 90.5
type input "0"
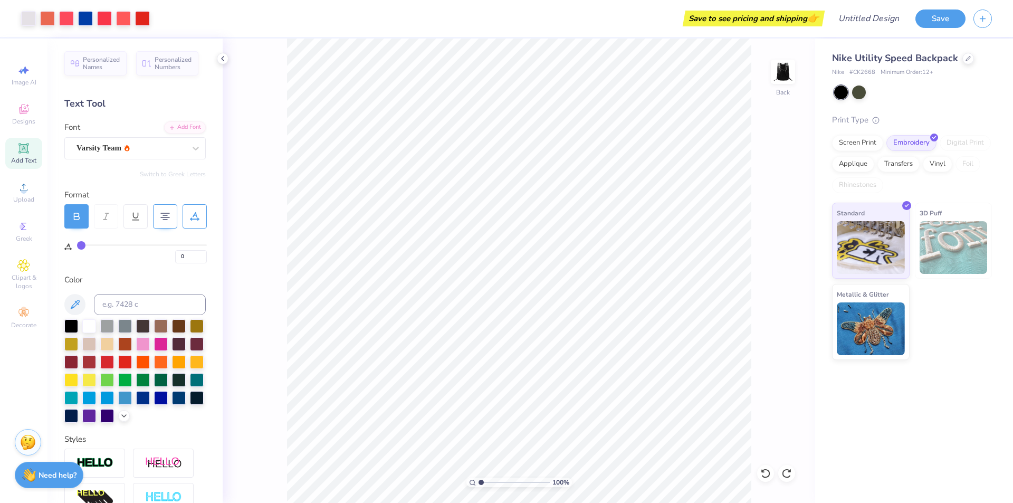
click at [77, 246] on input "range" at bounding box center [142, 245] width 130 height 2
click at [762, 224] on input "4.87" at bounding box center [763, 223] width 38 height 15
type input "4"
type input "7.00"
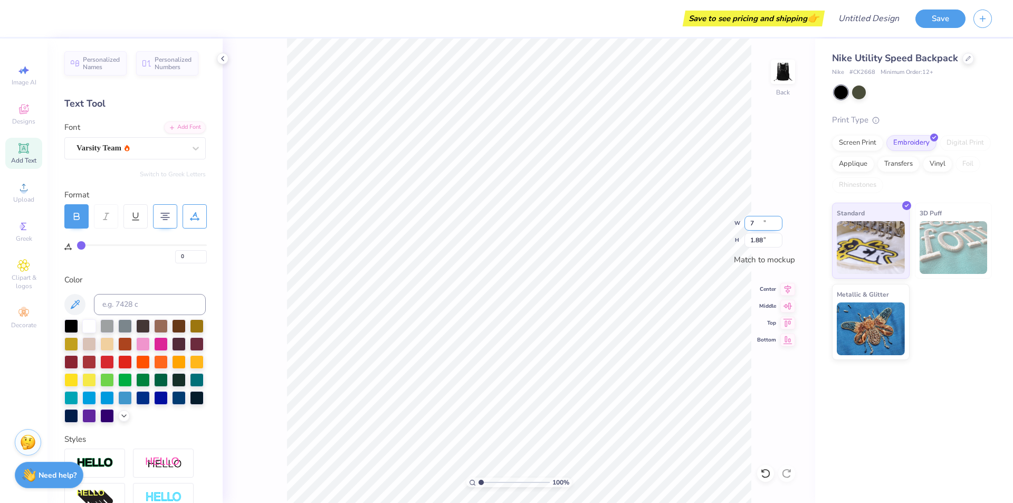
type input "1.88"
type input "7"
type input "8.00"
type input "2.15"
type input "4.18"
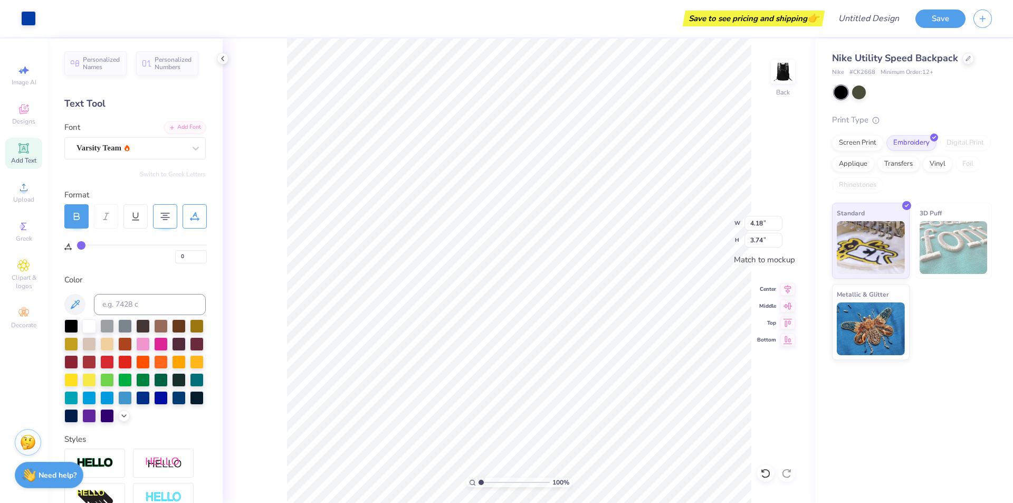
type input "3.74"
click at [764, 223] on input "4.18" at bounding box center [763, 223] width 38 height 15
type input "4"
type input "5.00"
click at [763, 238] on input "4.48" at bounding box center [763, 240] width 38 height 15
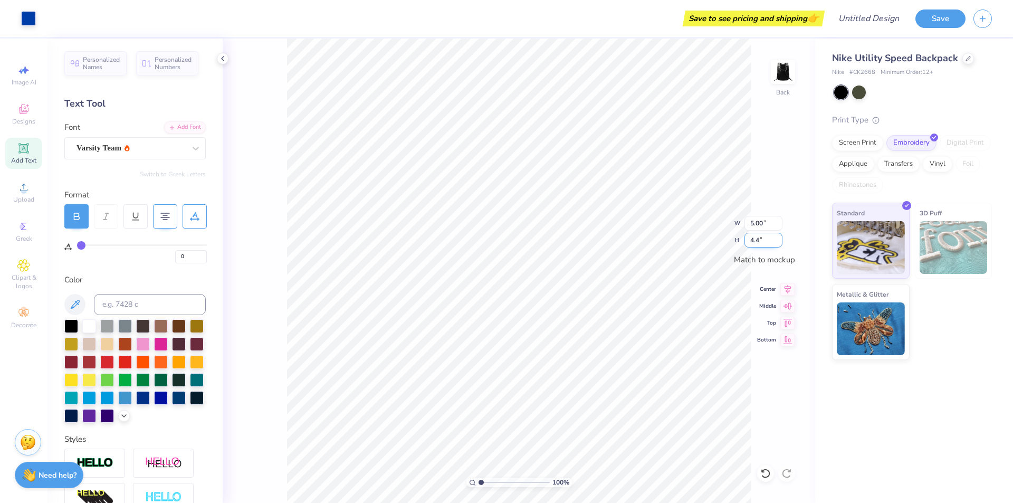
type input "4"
type input "6"
type input "5.03"
type input "4"
type input "5"
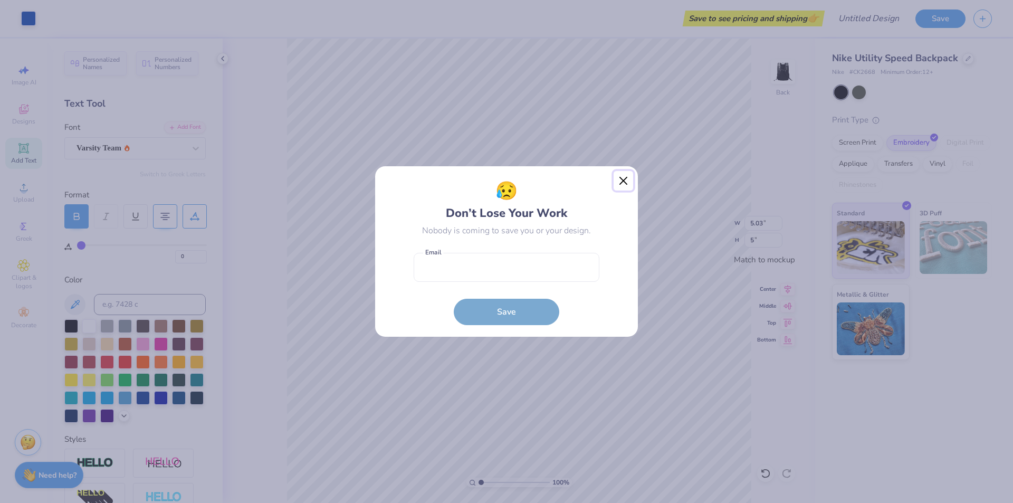
click at [620, 179] on button "Close" at bounding box center [623, 181] width 20 height 20
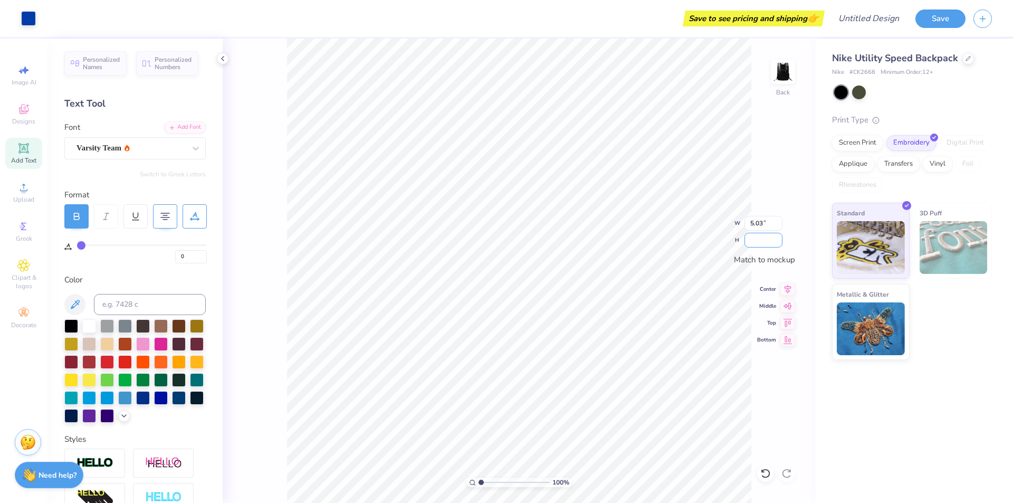
type input "4.50"
type input "4.00"
type input "3.59"
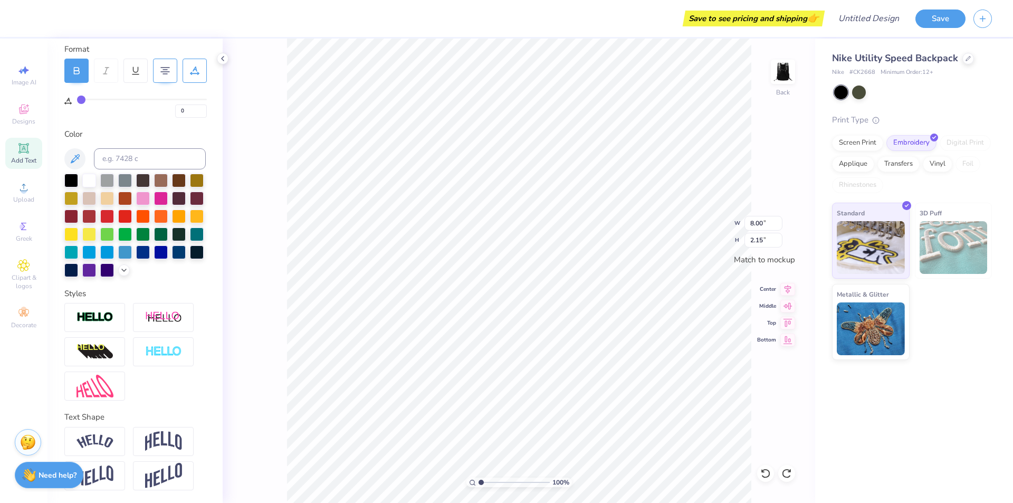
scroll to position [164, 0]
click at [103, 324] on div at bounding box center [94, 317] width 61 height 29
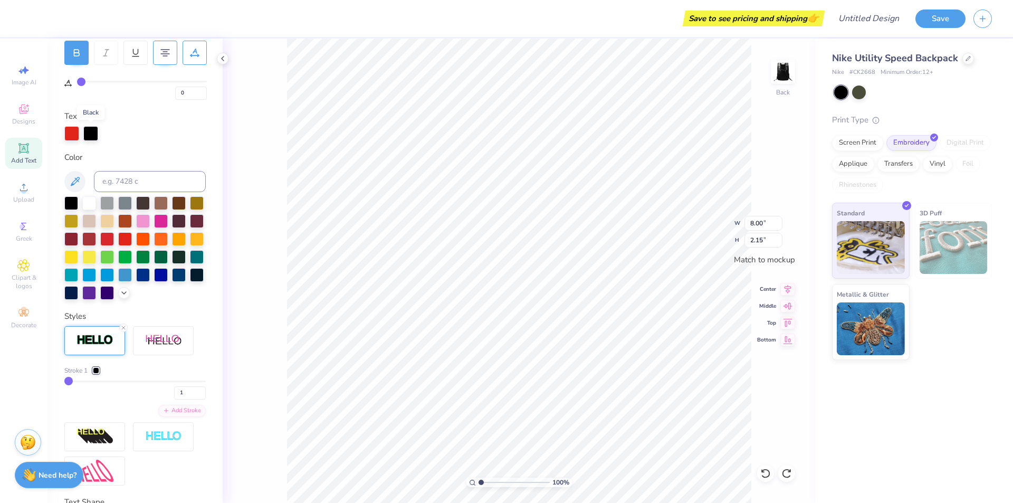
click at [92, 134] on div at bounding box center [90, 133] width 15 height 15
drag, startPoint x: 91, startPoint y: 140, endPoint x: 89, endPoint y: 128, distance: 11.8
click at [91, 139] on div at bounding box center [90, 133] width 15 height 15
click at [89, 128] on div at bounding box center [90, 133] width 15 height 15
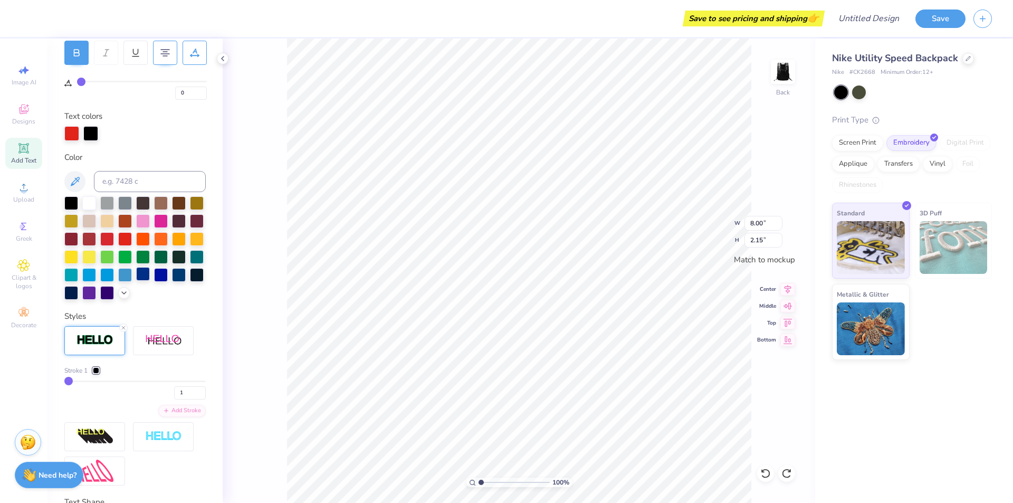
click at [136, 281] on div at bounding box center [143, 274] width 14 height 14
click at [154, 281] on div at bounding box center [161, 274] width 14 height 14
click at [72, 130] on div at bounding box center [71, 132] width 15 height 15
click at [150, 235] on div at bounding box center [143, 238] width 14 height 14
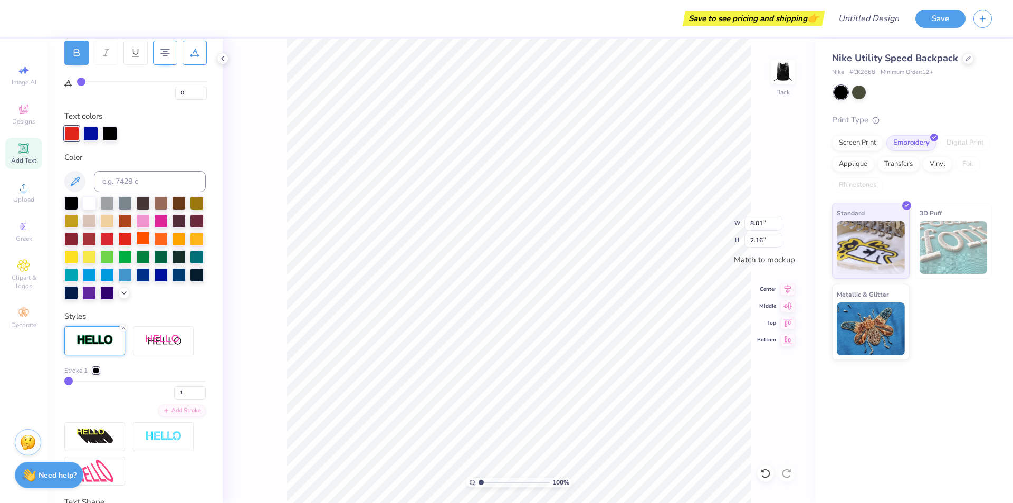
click at [150, 235] on div at bounding box center [143, 238] width 14 height 14
click at [132, 236] on div at bounding box center [125, 238] width 14 height 14
click at [132, 234] on div at bounding box center [125, 238] width 14 height 14
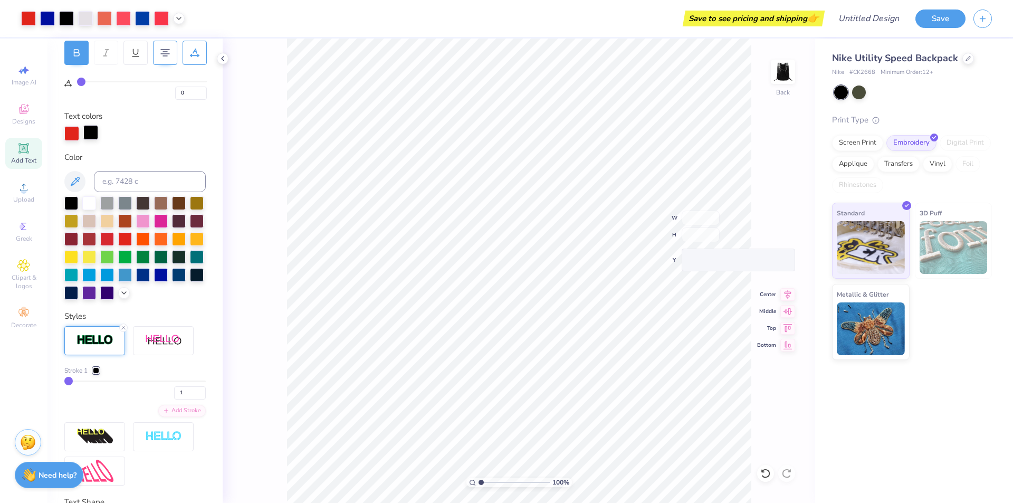
click at [94, 131] on div at bounding box center [90, 132] width 15 height 15
click at [136, 281] on div at bounding box center [143, 274] width 14 height 14
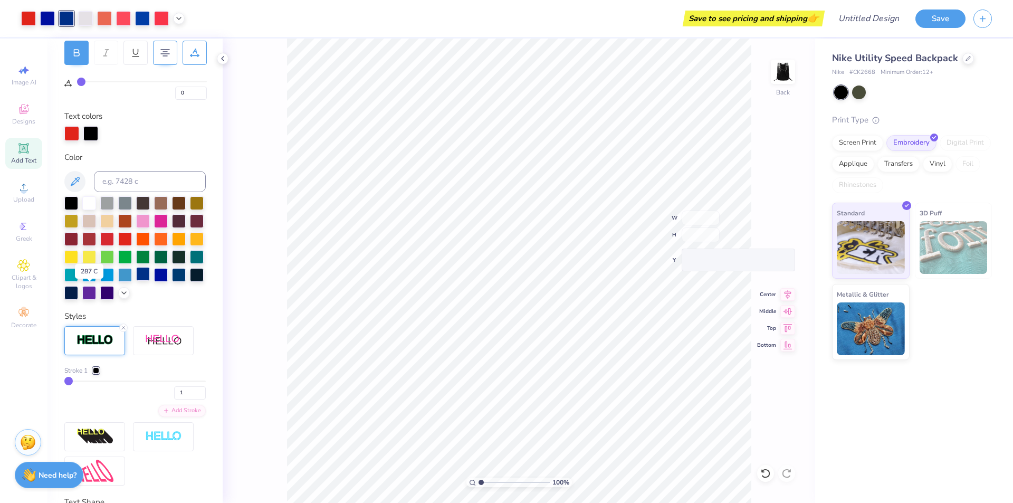
click at [136, 281] on div at bounding box center [143, 274] width 14 height 14
click at [770, 376] on div "100 % Back W H Y Center Middle Top Bottom" at bounding box center [519, 271] width 592 height 464
click at [789, 286] on div "100 % Back W H Match to [GEOGRAPHIC_DATA] Middle Top Bottom" at bounding box center [519, 271] width 592 height 464
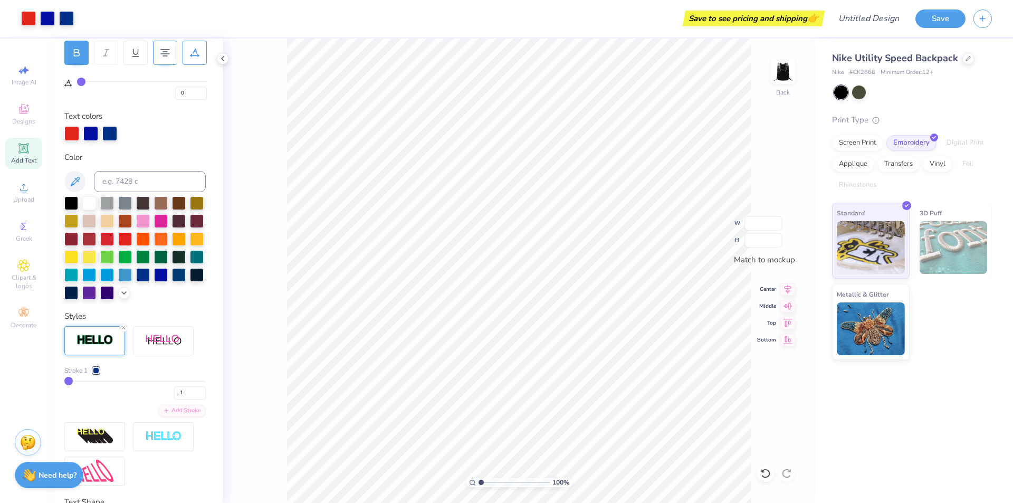
click at [789, 286] on div "100 % Back W H Match to [GEOGRAPHIC_DATA] Middle Top Bottom" at bounding box center [519, 271] width 592 height 464
type input "8.01"
type input "2.16"
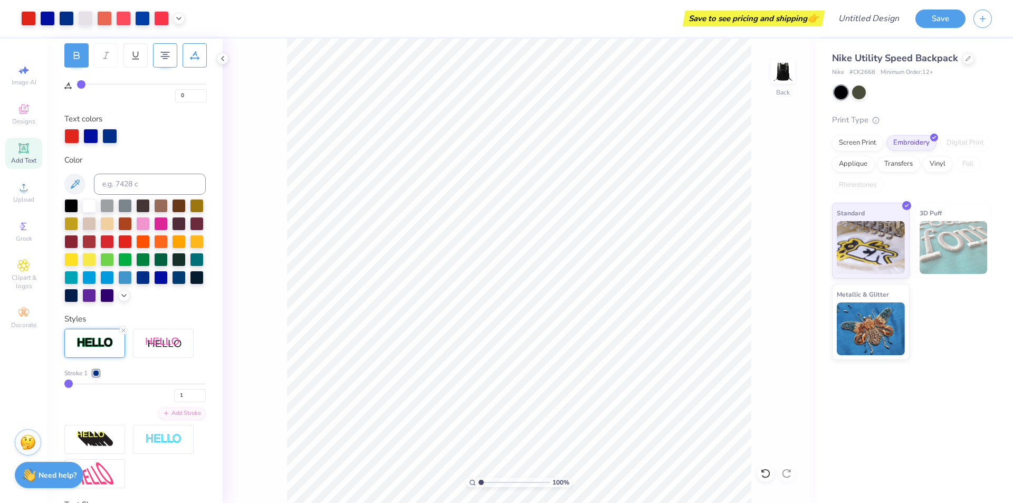
scroll to position [160, 0]
click at [87, 349] on img at bounding box center [94, 343] width 37 height 12
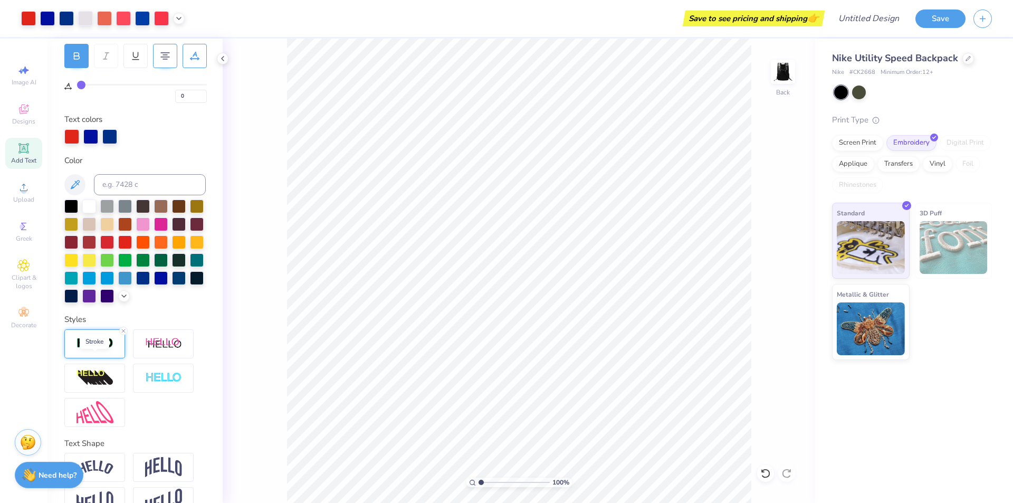
click at [87, 349] on img at bounding box center [94, 343] width 37 height 12
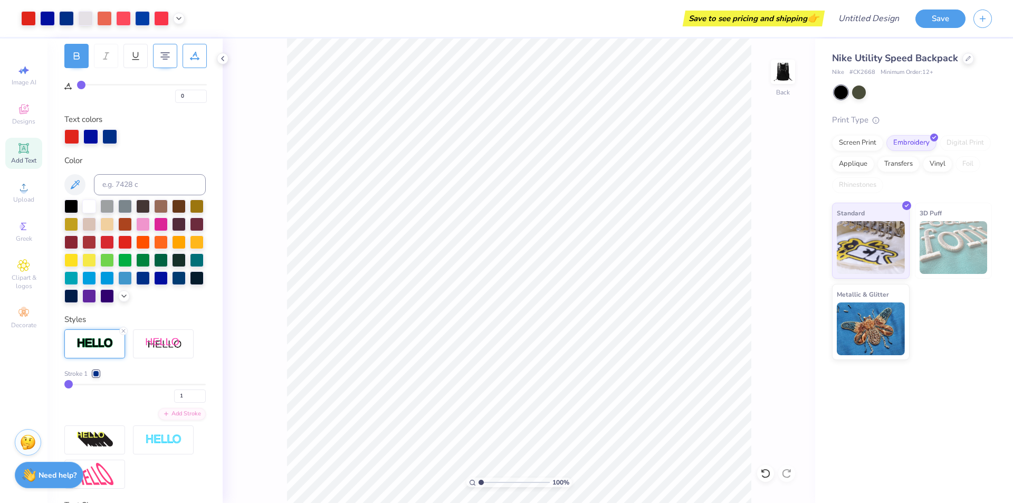
drag, startPoint x: 73, startPoint y: 404, endPoint x: 81, endPoint y: 405, distance: 7.4
click at [75, 402] on div "1" at bounding box center [134, 392] width 141 height 19
click at [89, 402] on div "1" at bounding box center [134, 392] width 141 height 19
type input "4"
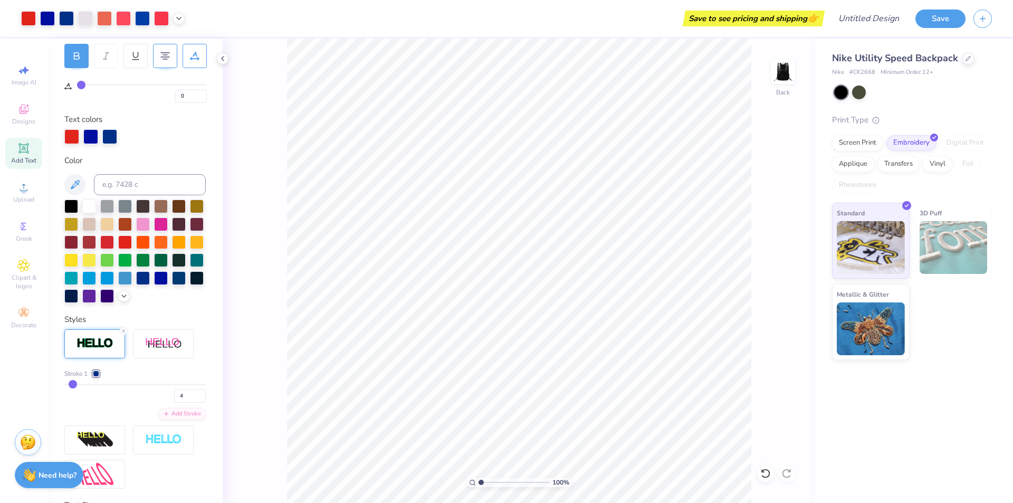
type input "5"
type input "7"
type input "15"
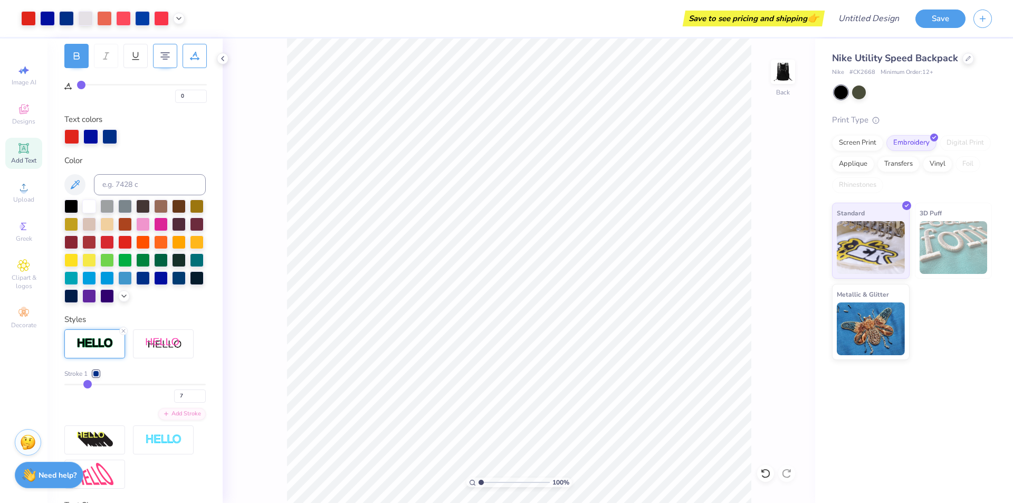
type input "15"
type input "16"
type input "17"
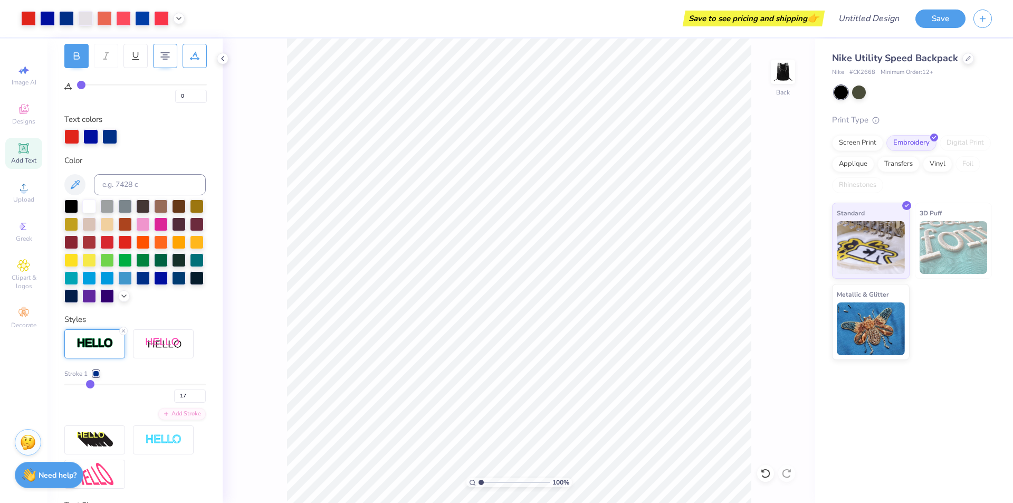
click at [90, 385] on input "range" at bounding box center [134, 384] width 141 height 2
click at [81, 402] on div "17" at bounding box center [134, 392] width 141 height 19
drag, startPoint x: 84, startPoint y: 398, endPoint x: 76, endPoint y: 403, distance: 9.7
click at [76, 402] on div "Stroke 1 17" at bounding box center [134, 386] width 141 height 34
type input "16"
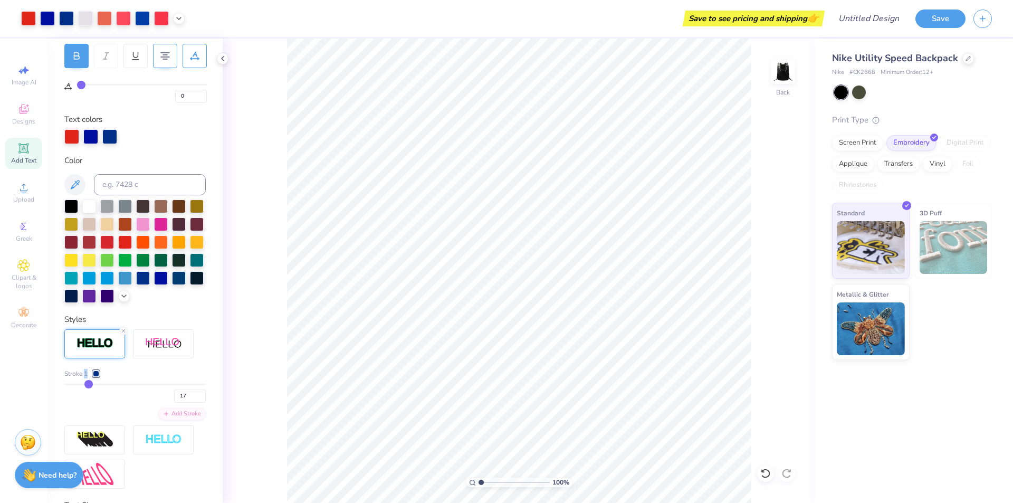
type input "16"
type input "15"
type input "9"
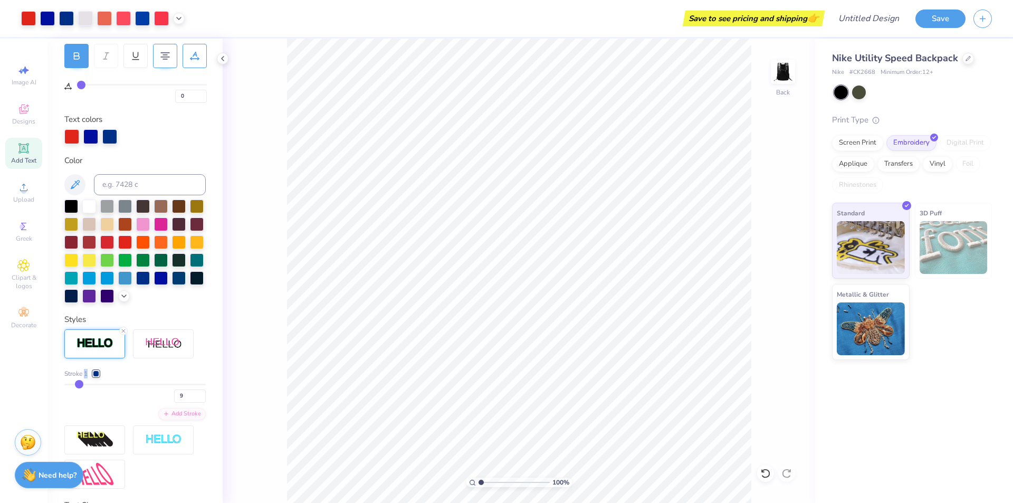
type input "8"
type input "7"
type input "6"
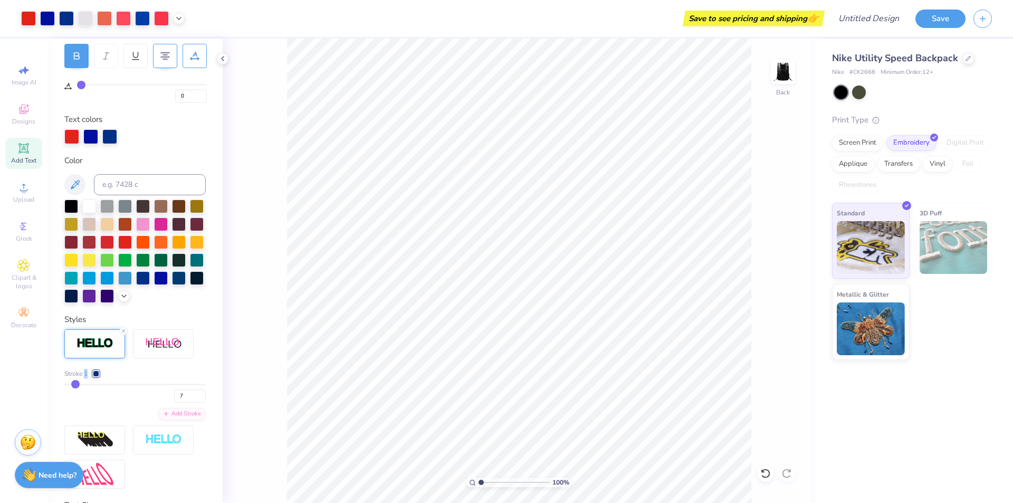
type input "6"
type input "5"
type input "4"
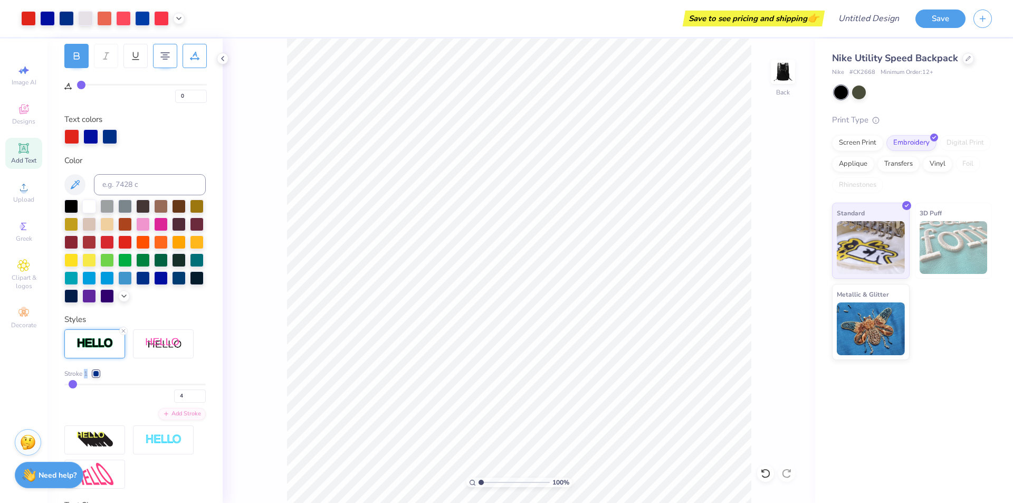
type input "3"
drag, startPoint x: 88, startPoint y: 401, endPoint x: 71, endPoint y: 405, distance: 17.4
type input "3"
click at [71, 385] on input "range" at bounding box center [134, 384] width 141 height 2
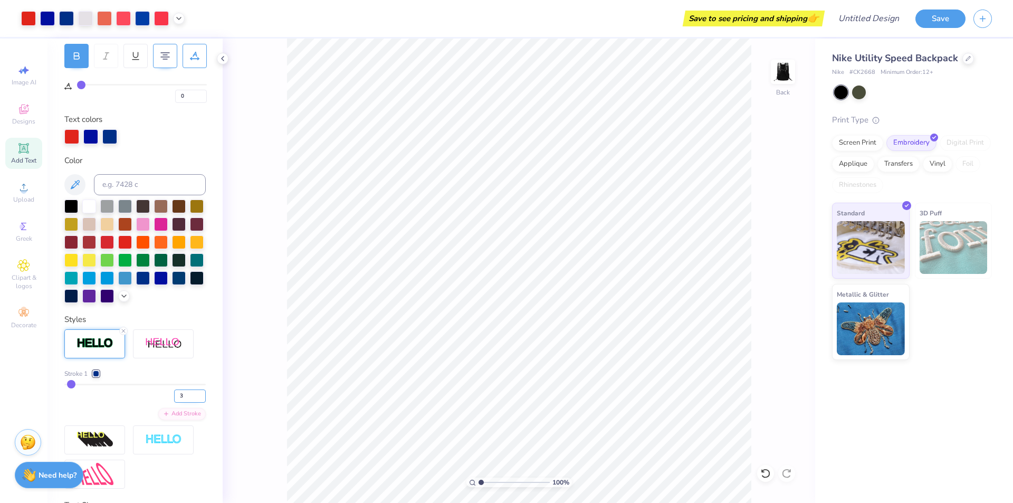
click at [185, 402] on input "3" at bounding box center [190, 395] width 32 height 13
type input "4"
click at [177, 402] on input "4" at bounding box center [190, 395] width 32 height 13
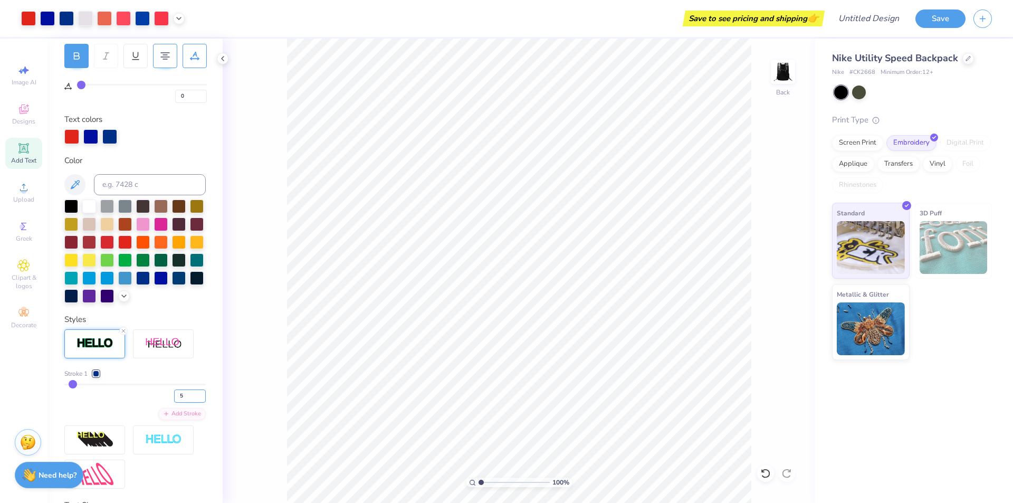
type input "5"
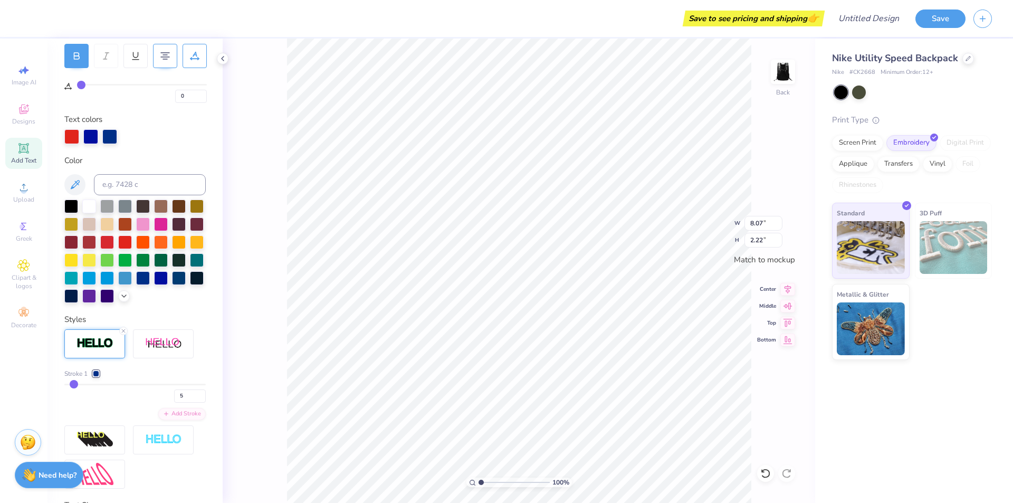
click at [184, 402] on div "5" at bounding box center [134, 392] width 141 height 19
click at [184, 402] on input "5" at bounding box center [190, 395] width 32 height 13
type input "7"
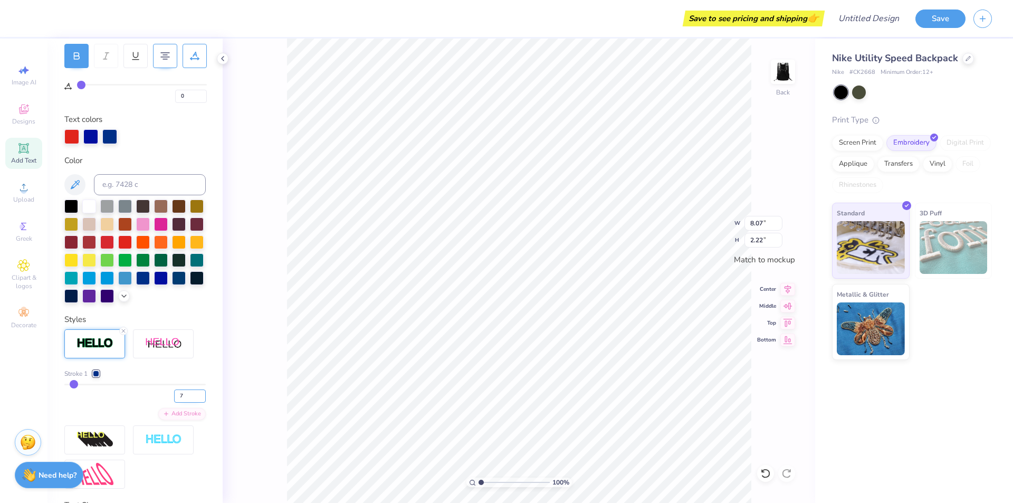
type input "7"
type textarea "[PERSON_NAME][GEOGRAPHIC_DATA]"
click at [178, 402] on input "7" at bounding box center [190, 395] width 32 height 13
type input "5"
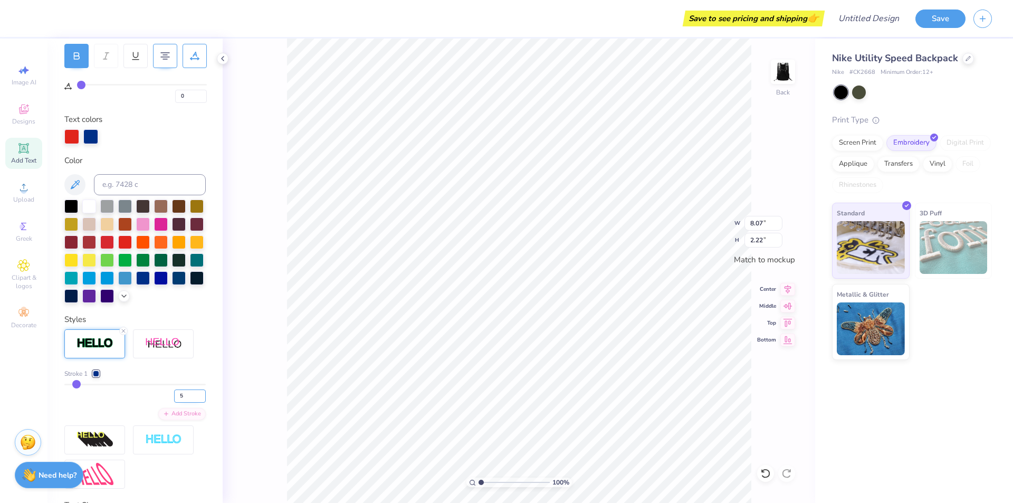
type input "5"
type textarea "[PERSON_NAME][GEOGRAPHIC_DATA]"
click at [177, 402] on input "5" at bounding box center [190, 395] width 32 height 13
type input "4"
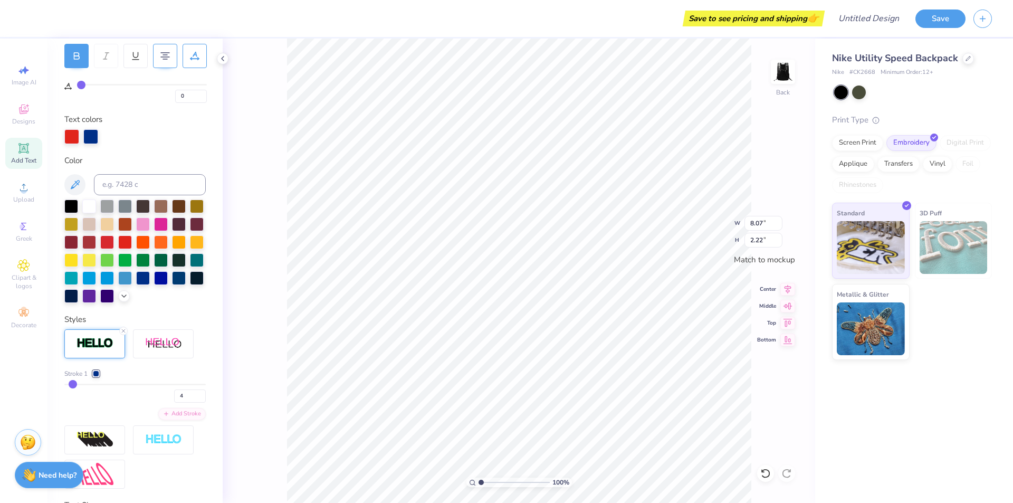
click at [286, 402] on div "100 % Back W 8.07 8.07 " H 2.22 2.22 " Match to [GEOGRAPHIC_DATA] Middle Top Bo…" at bounding box center [519, 271] width 592 height 464
click at [186, 402] on input "4" at bounding box center [190, 395] width 32 height 13
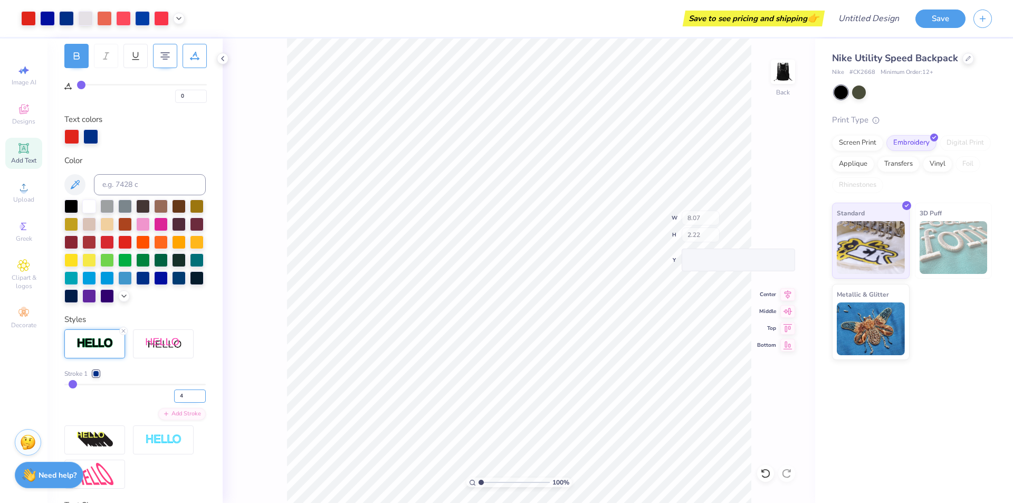
click at [174, 402] on input "4" at bounding box center [190, 395] width 32 height 13
click at [263, 406] on div "100 % Back" at bounding box center [519, 271] width 592 height 464
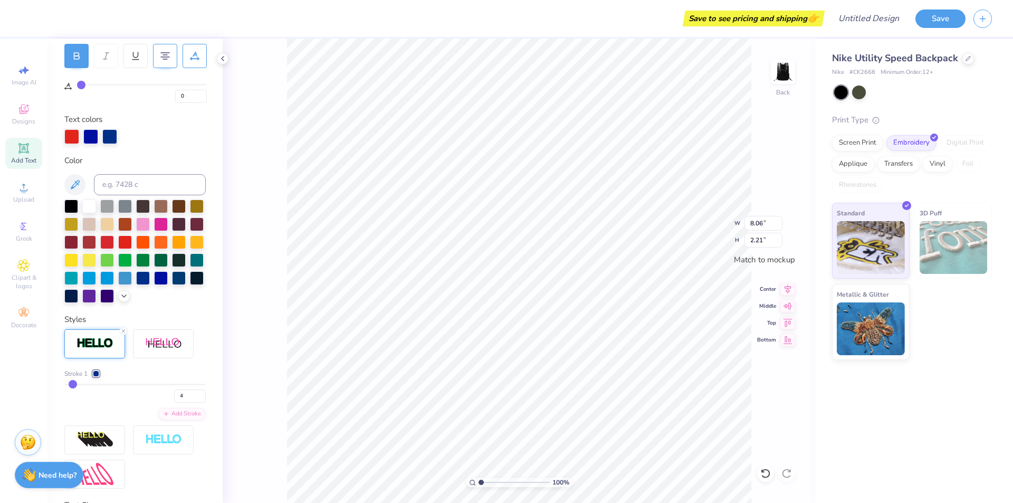
drag, startPoint x: 103, startPoint y: 295, endPoint x: 754, endPoint y: 345, distance: 652.9
click at [154, 285] on div at bounding box center [161, 278] width 14 height 14
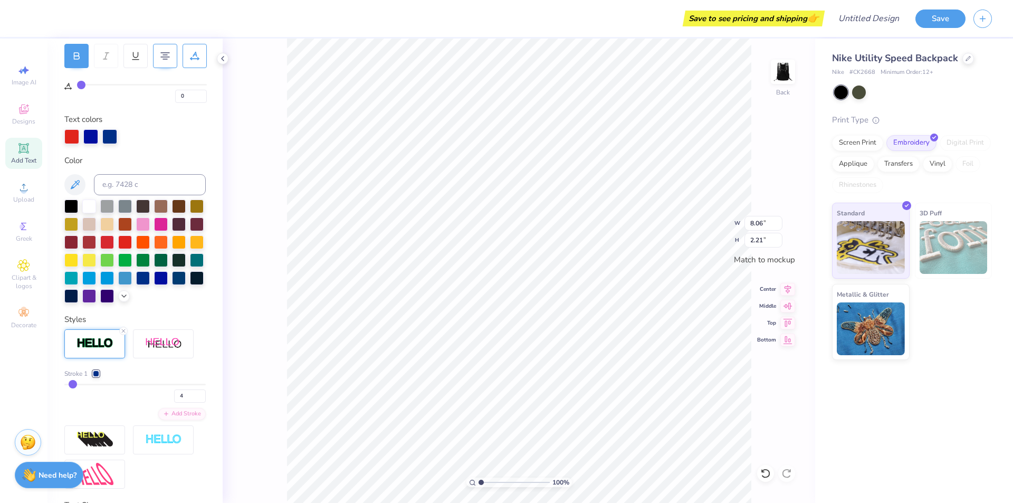
click at [136, 285] on div at bounding box center [143, 278] width 14 height 14
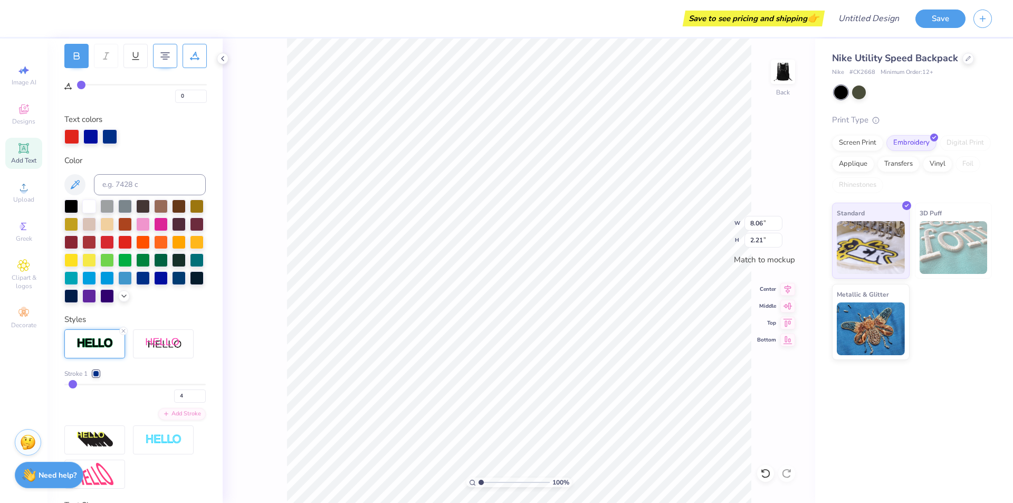
click at [114, 278] on div at bounding box center [107, 278] width 14 height 14
click at [114, 277] on div at bounding box center [107, 278] width 14 height 14
click at [114, 275] on div at bounding box center [107, 278] width 14 height 14
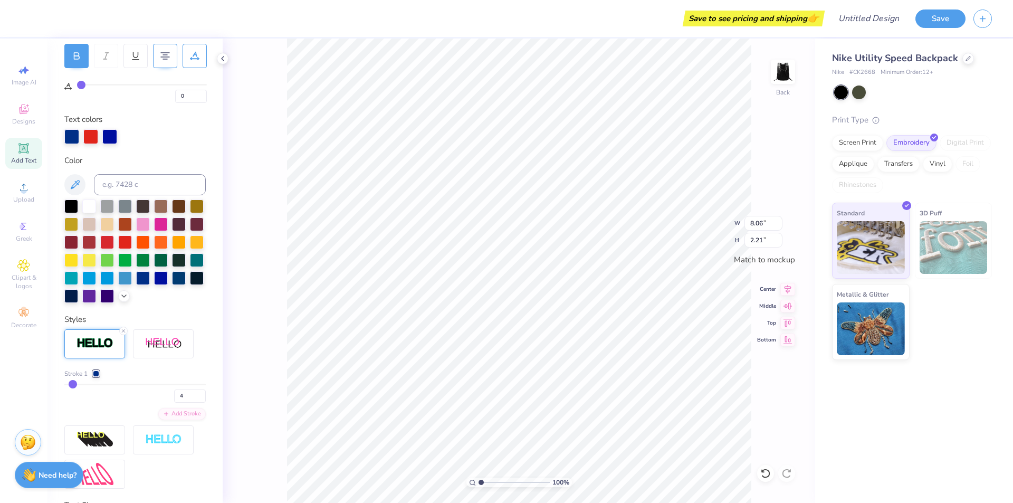
click at [108, 140] on div at bounding box center [109, 136] width 15 height 15
click at [108, 139] on div at bounding box center [109, 136] width 15 height 15
click at [150, 238] on div at bounding box center [143, 241] width 14 height 14
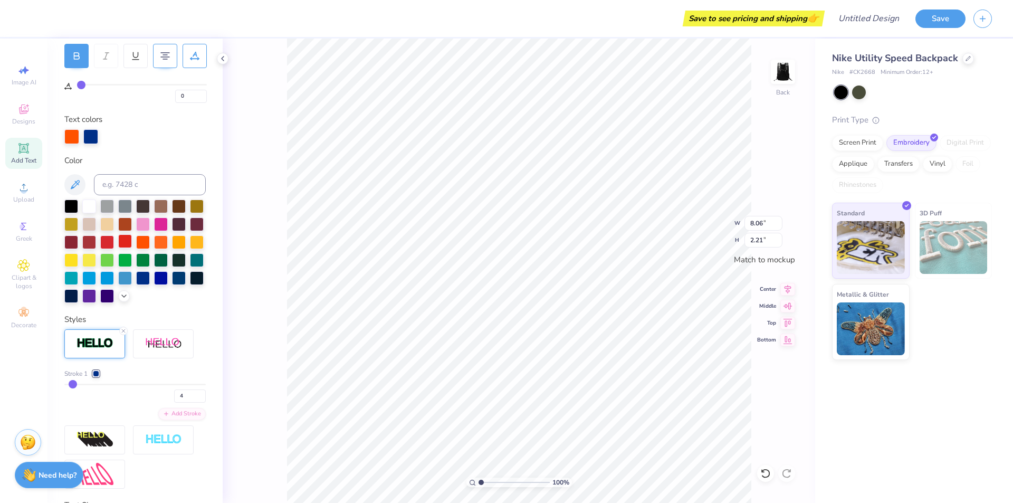
click at [132, 239] on div at bounding box center [125, 241] width 14 height 14
click at [88, 133] on div at bounding box center [90, 136] width 15 height 15
click at [92, 140] on div at bounding box center [90, 136] width 15 height 15
click at [136, 284] on div at bounding box center [143, 277] width 14 height 14
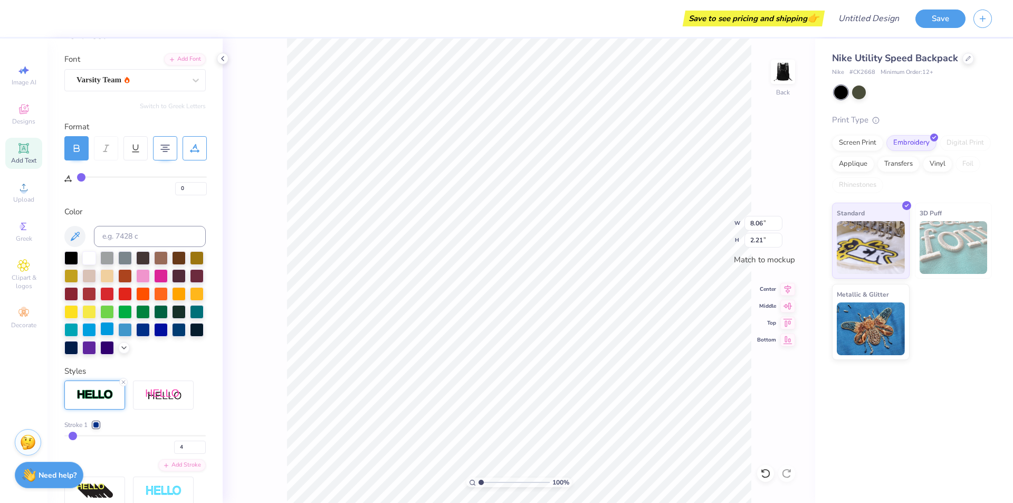
scroll to position [55, 0]
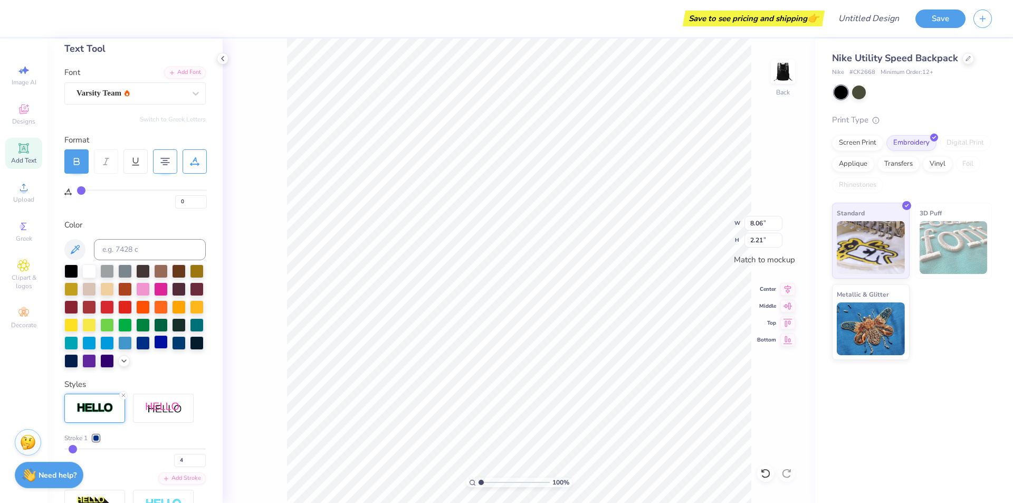
click at [154, 349] on div at bounding box center [161, 342] width 14 height 14
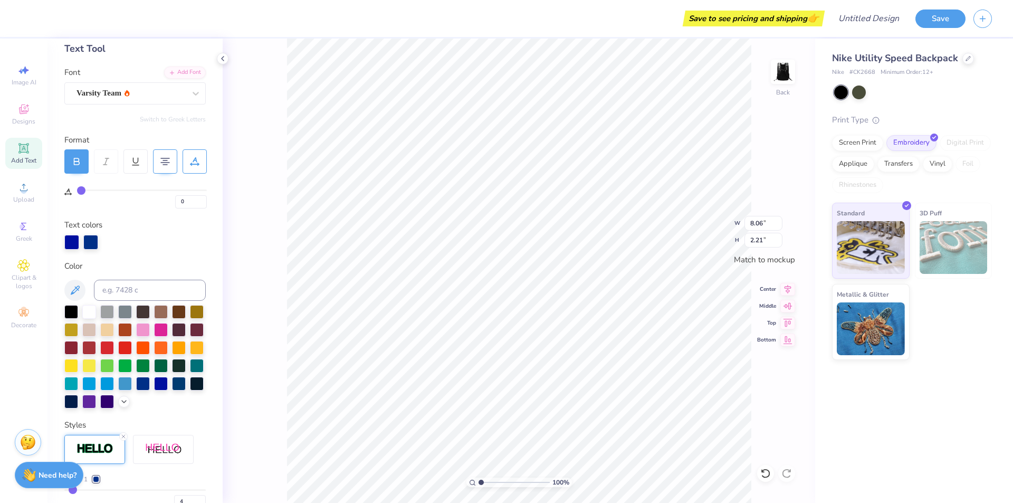
click at [179, 338] on div at bounding box center [134, 356] width 141 height 103
click at [150, 343] on div at bounding box center [143, 347] width 14 height 14
click at [154, 353] on div at bounding box center [161, 347] width 14 height 14
click at [132, 343] on div at bounding box center [125, 347] width 14 height 14
click at [197, 335] on div at bounding box center [134, 356] width 141 height 103
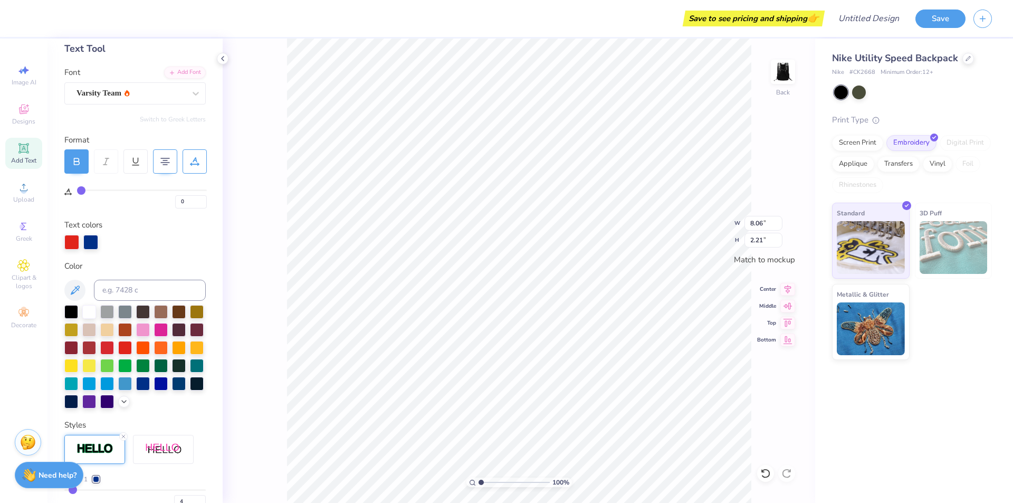
click at [250, 318] on div "100 % Back W 8.06 8.06 " H 2.21 2.21 " Match to [GEOGRAPHIC_DATA] Middle Top Bo…" at bounding box center [519, 271] width 592 height 464
click at [102, 160] on icon at bounding box center [105, 161] width 9 height 9
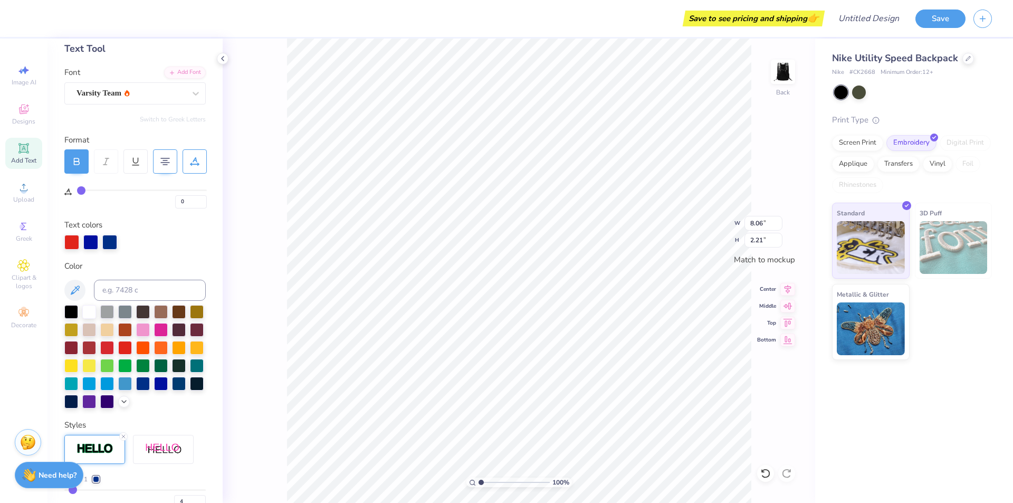
scroll to position [9, 3]
click at [107, 162] on icon at bounding box center [105, 161] width 9 height 9
click at [256, 234] on div "100 % Back W 8.06 8.06 " H 2.21 2.21 " Match to [GEOGRAPHIC_DATA] Middle Top Bo…" at bounding box center [519, 271] width 592 height 464
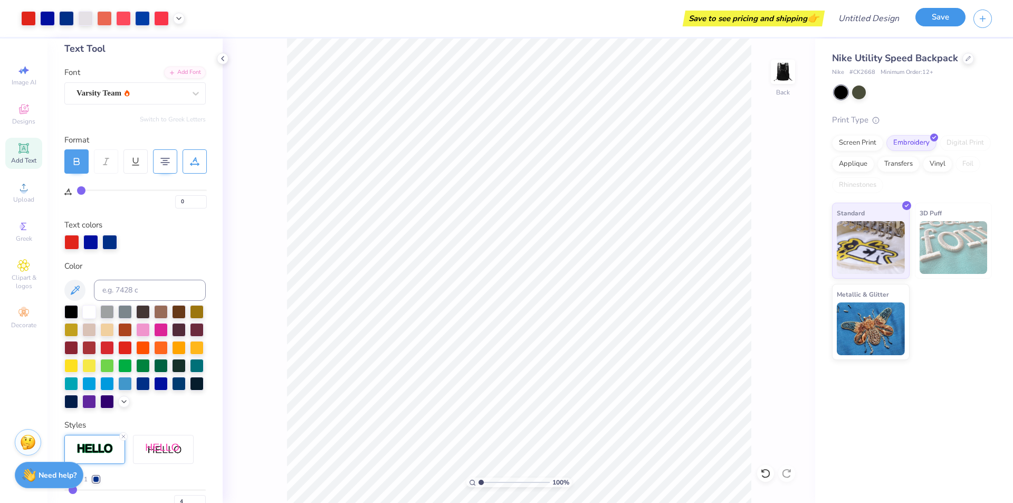
click at [931, 11] on button "Save" at bounding box center [940, 17] width 50 height 18
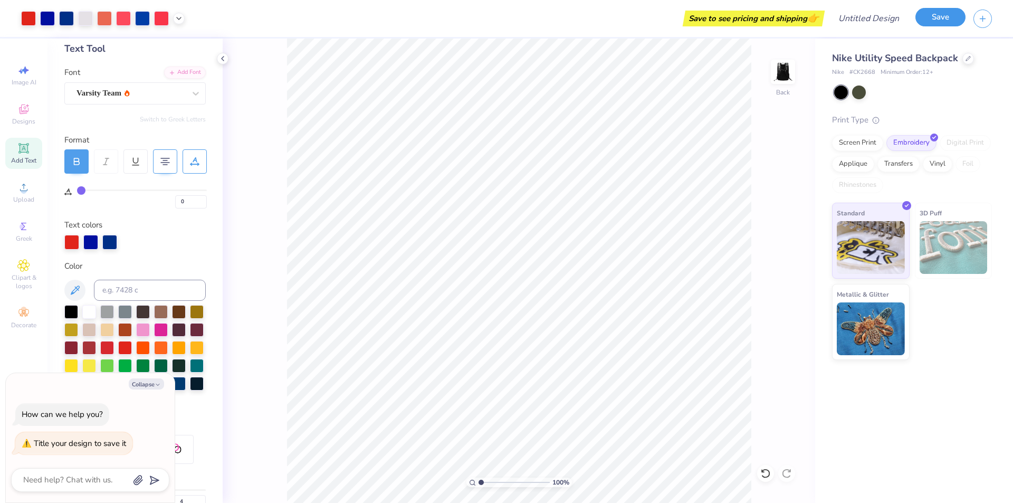
click at [931, 11] on button "Save" at bounding box center [940, 17] width 50 height 18
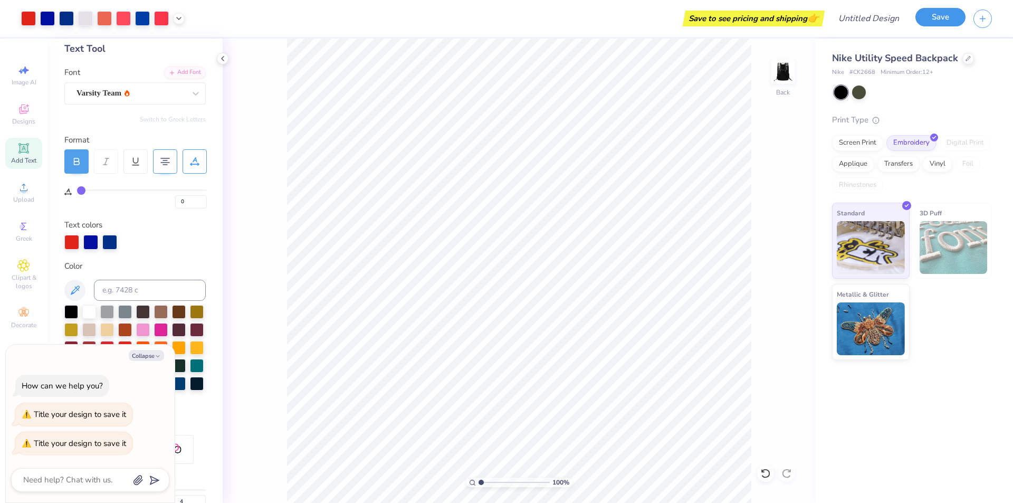
click at [931, 11] on button "Save" at bounding box center [940, 17] width 50 height 18
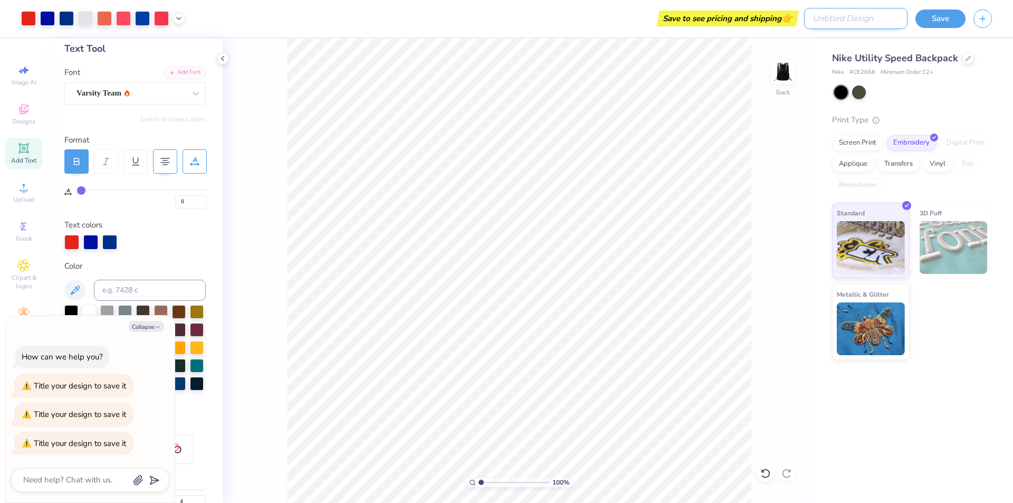
type textarea "x"
click at [882, 25] on input "Design Title" at bounding box center [855, 18] width 103 height 21
type input "N"
type textarea "x"
type input "Ne"
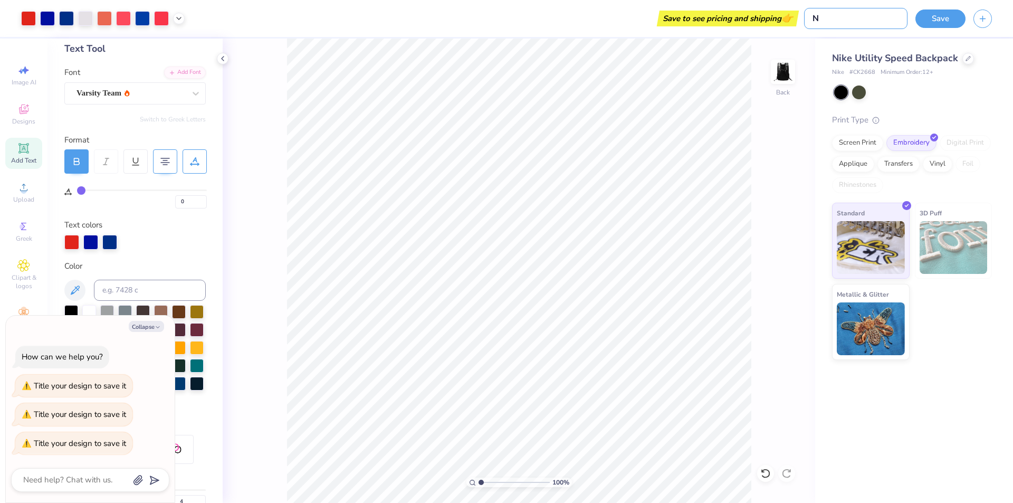
type textarea "x"
type input "New"
type textarea "x"
type input "Newt"
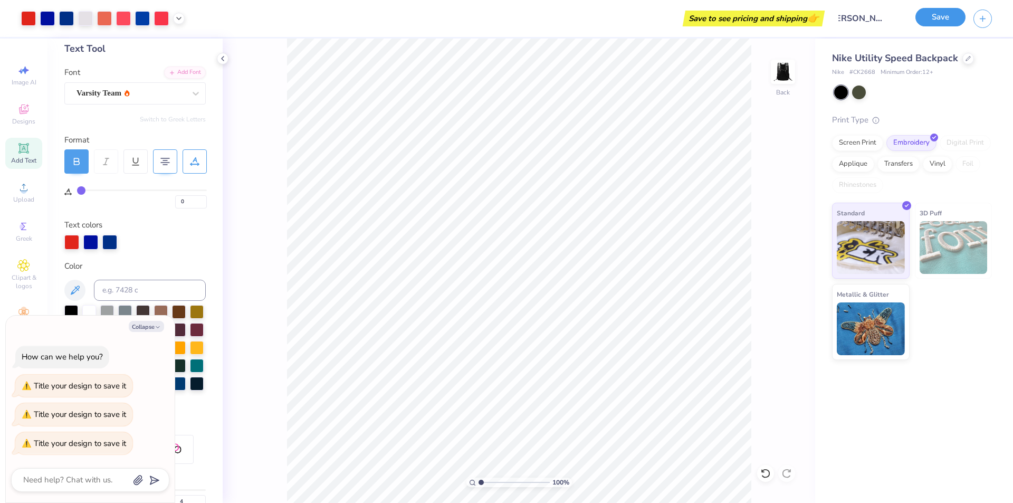
click at [936, 21] on button "Save" at bounding box center [940, 17] width 50 height 18
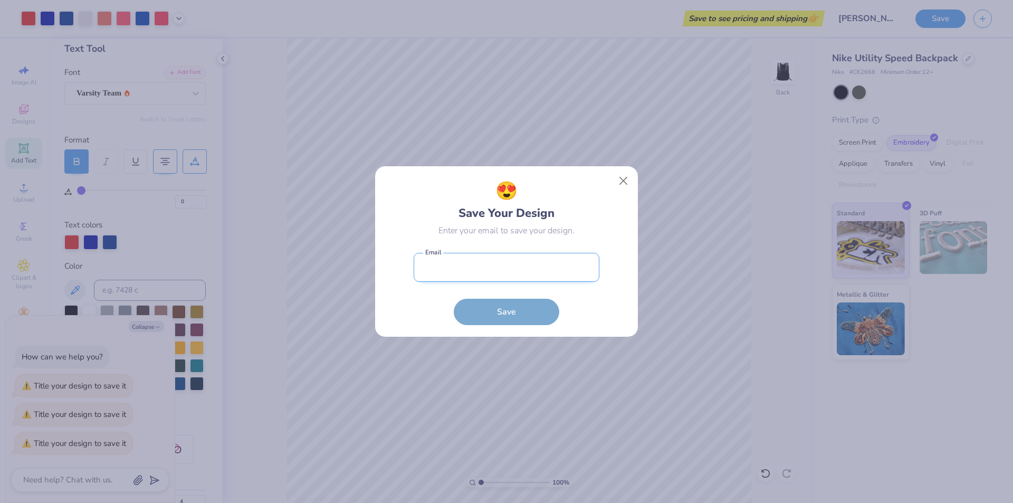
click at [508, 282] on form "Email is a required field Email Save" at bounding box center [507, 286] width 186 height 78
click at [518, 268] on input "email" at bounding box center [507, 267] width 186 height 29
click at [510, 312] on button "Save" at bounding box center [506, 309] width 105 height 26
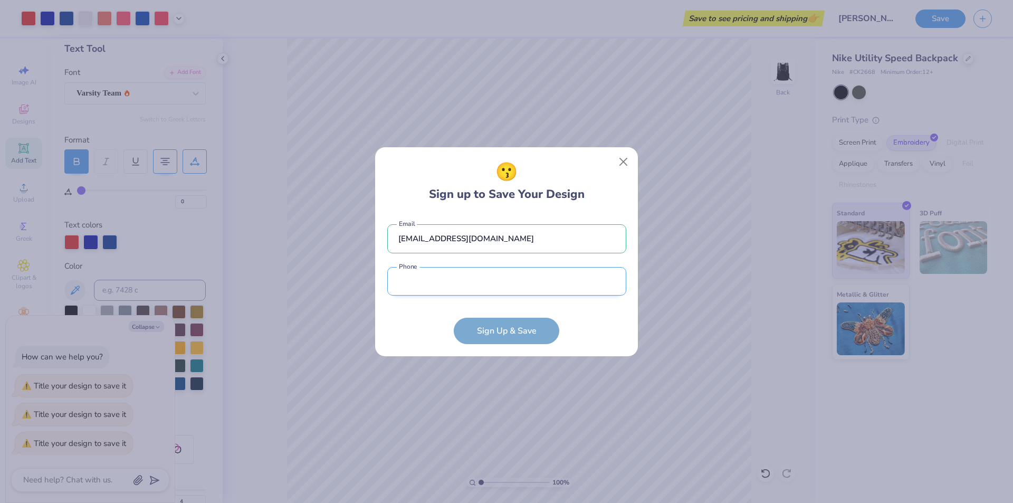
click at [413, 279] on input "tel" at bounding box center [506, 281] width 239 height 29
drag, startPoint x: 411, startPoint y: 280, endPoint x: 408, endPoint y: 285, distance: 6.4
click at [409, 283] on input "tel" at bounding box center [506, 281] width 239 height 29
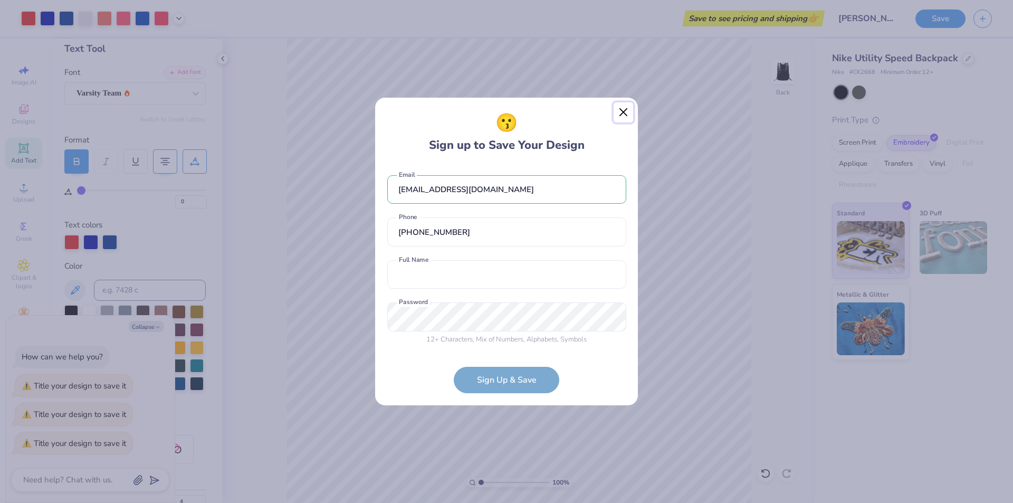
click at [623, 111] on button "Close" at bounding box center [623, 112] width 20 height 20
click at [623, 111] on div "😗 Sign up to Save Your Design [EMAIL_ADDRESS][DOMAIN_NAME] Email [PHONE_NUMBER]…" at bounding box center [506, 251] width 1013 height 503
